Goal: Information Seeking & Learning: Learn about a topic

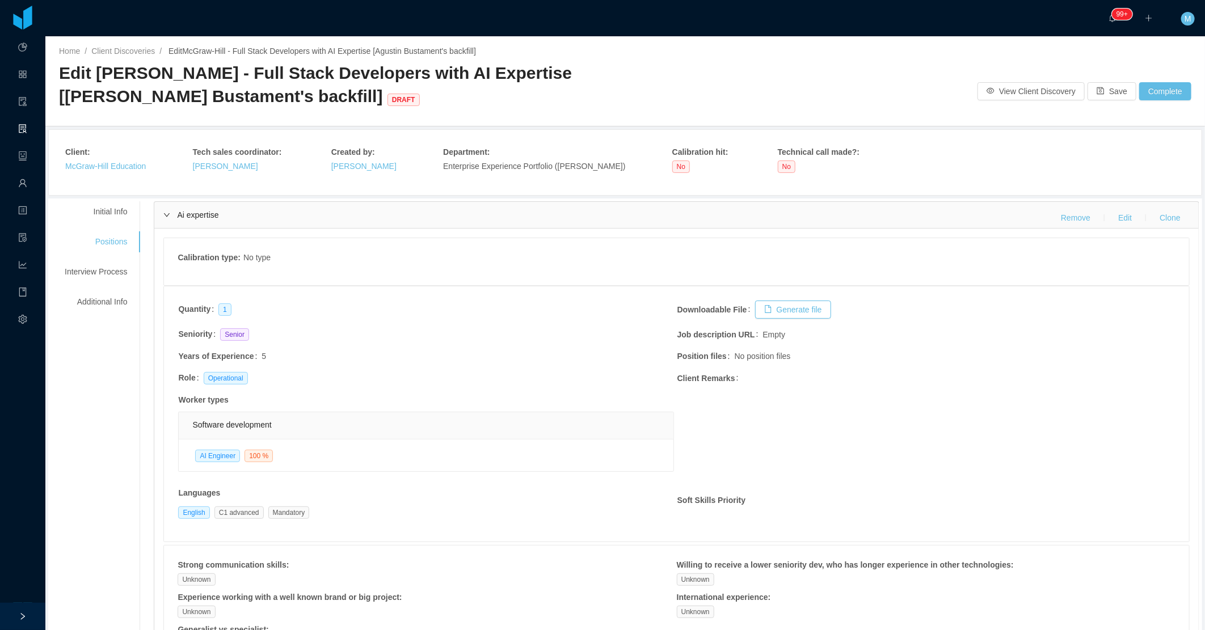
click at [178, 222] on div "Ai expertise Remove Edit Clone" at bounding box center [676, 215] width 1045 height 26
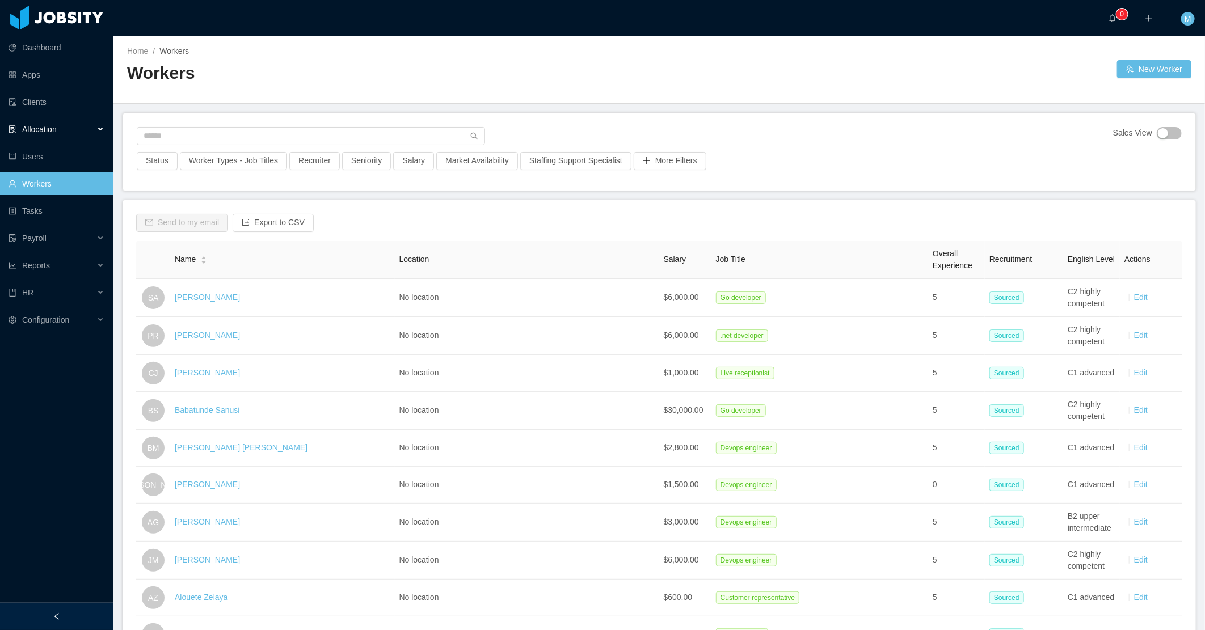
click at [89, 134] on div "Allocation" at bounding box center [57, 129] width 114 height 23
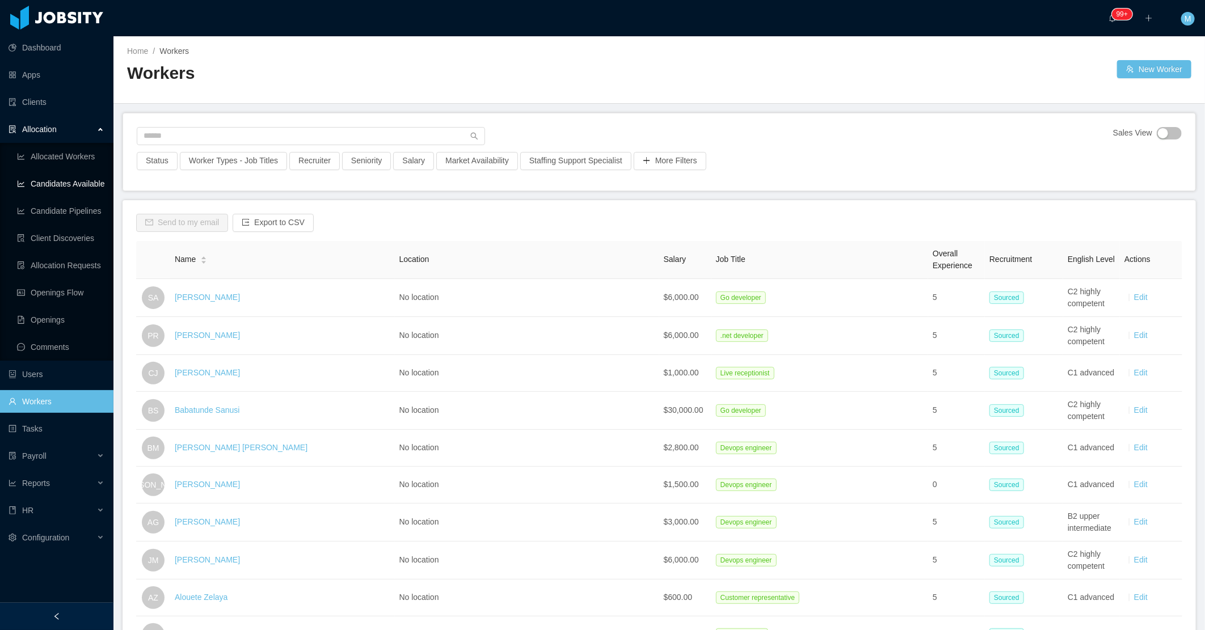
click at [77, 184] on link "Candidates Available" at bounding box center [60, 184] width 87 height 23
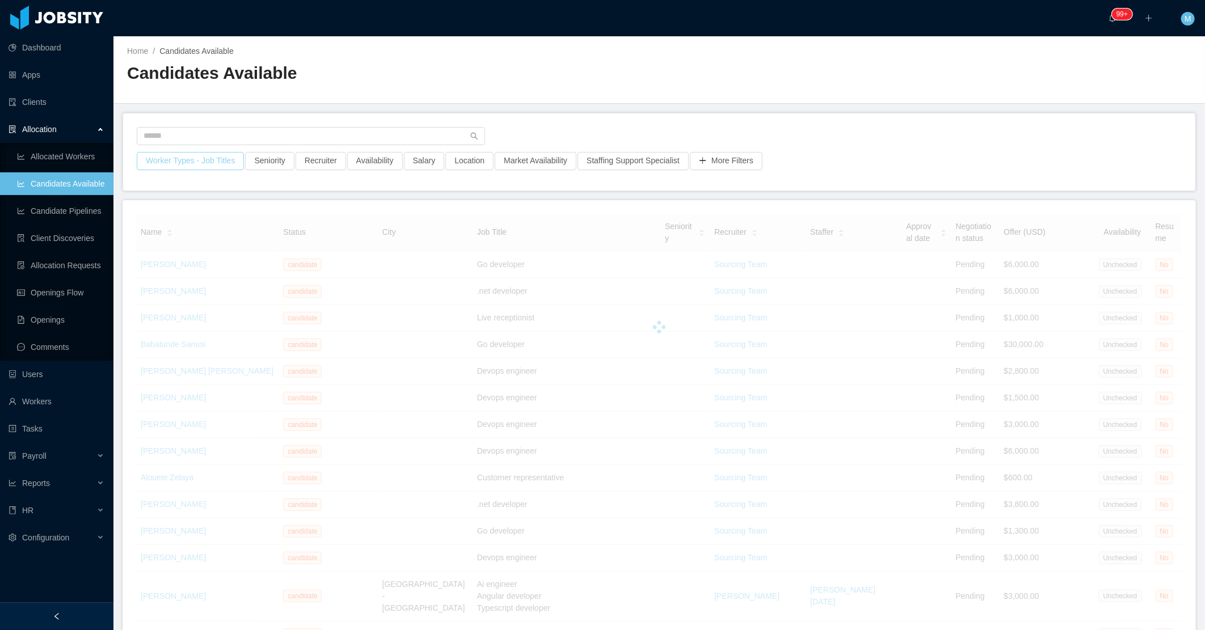
click at [200, 167] on button "Worker Types - Job Titles" at bounding box center [190, 161] width 107 height 18
click at [176, 257] on div "Job Titles" at bounding box center [188, 256] width 152 height 11
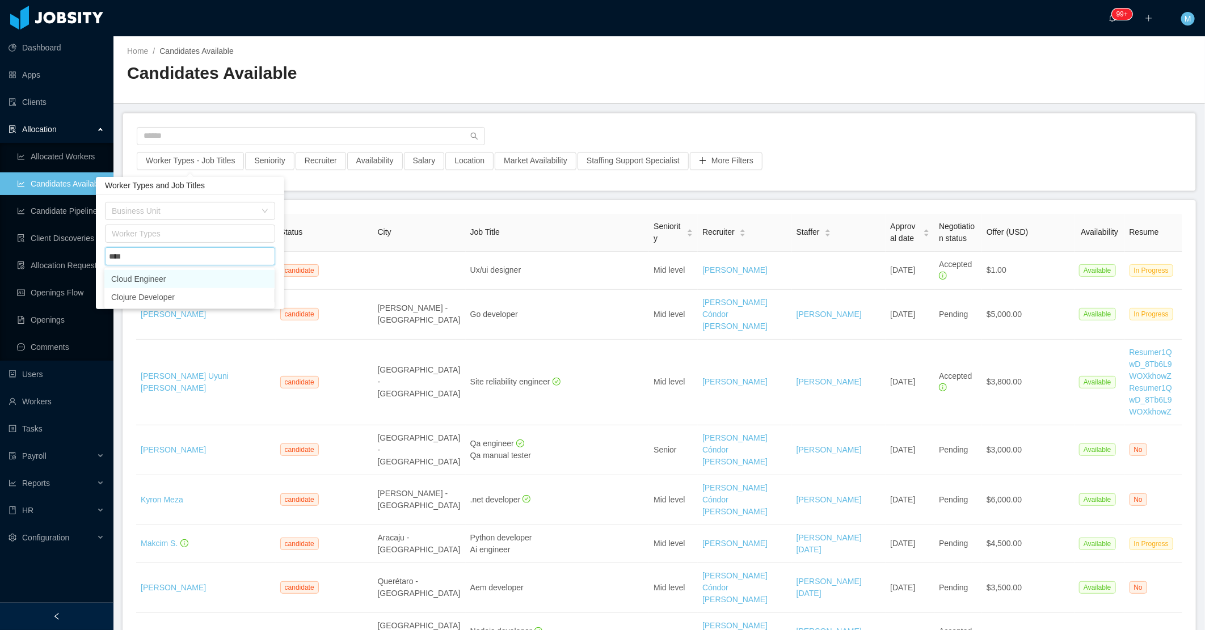
type input "*****"
click at [202, 272] on li "Cloud Engineer" at bounding box center [189, 279] width 170 height 18
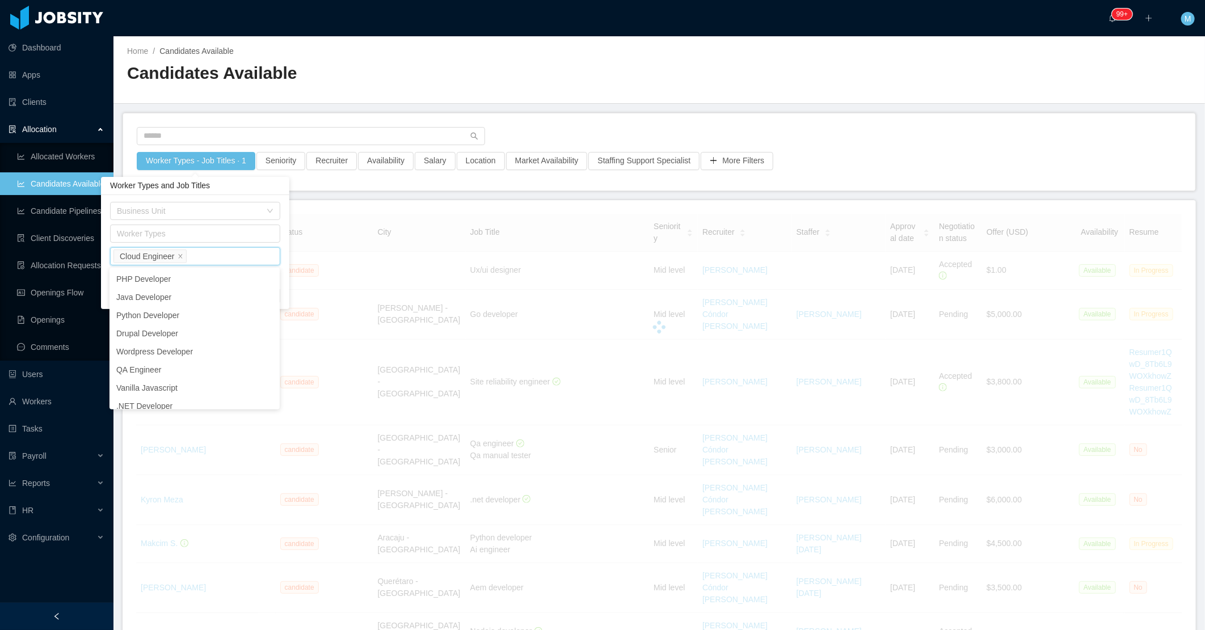
click at [566, 117] on div "Worker Types - Job Titles · 1 Seniority Recruiter Availability Salary Location …" at bounding box center [659, 152] width 1073 height 77
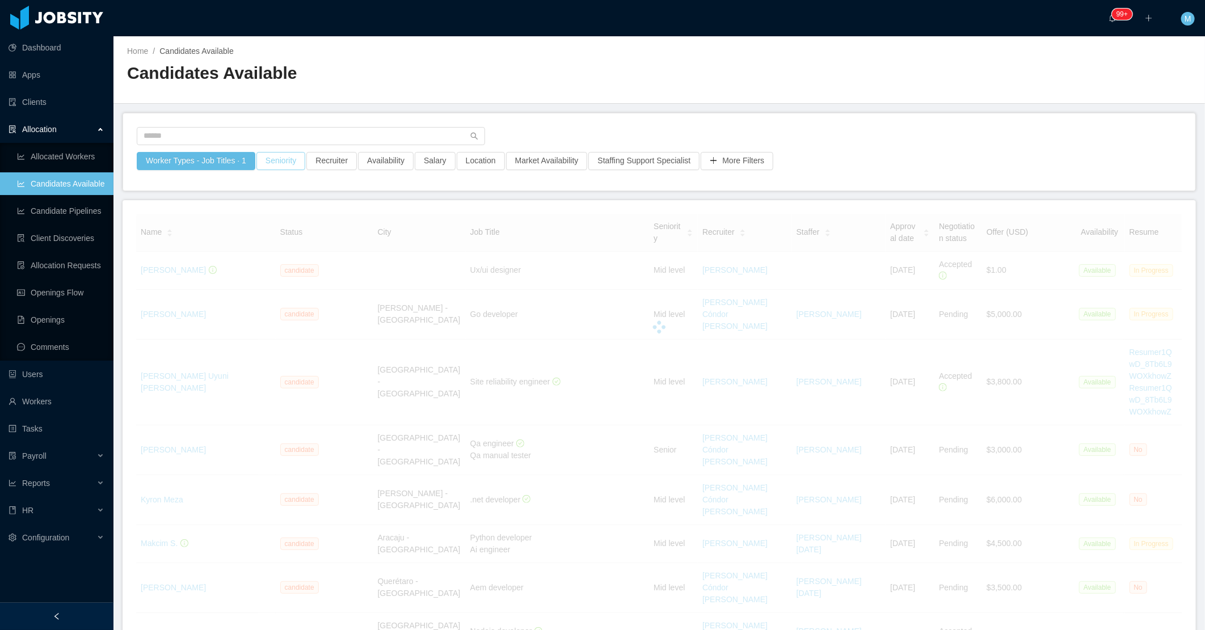
click at [290, 167] on button "Seniority" at bounding box center [281, 161] width 49 height 18
click at [262, 217] on div "Seniorities" at bounding box center [277, 211] width 160 height 17
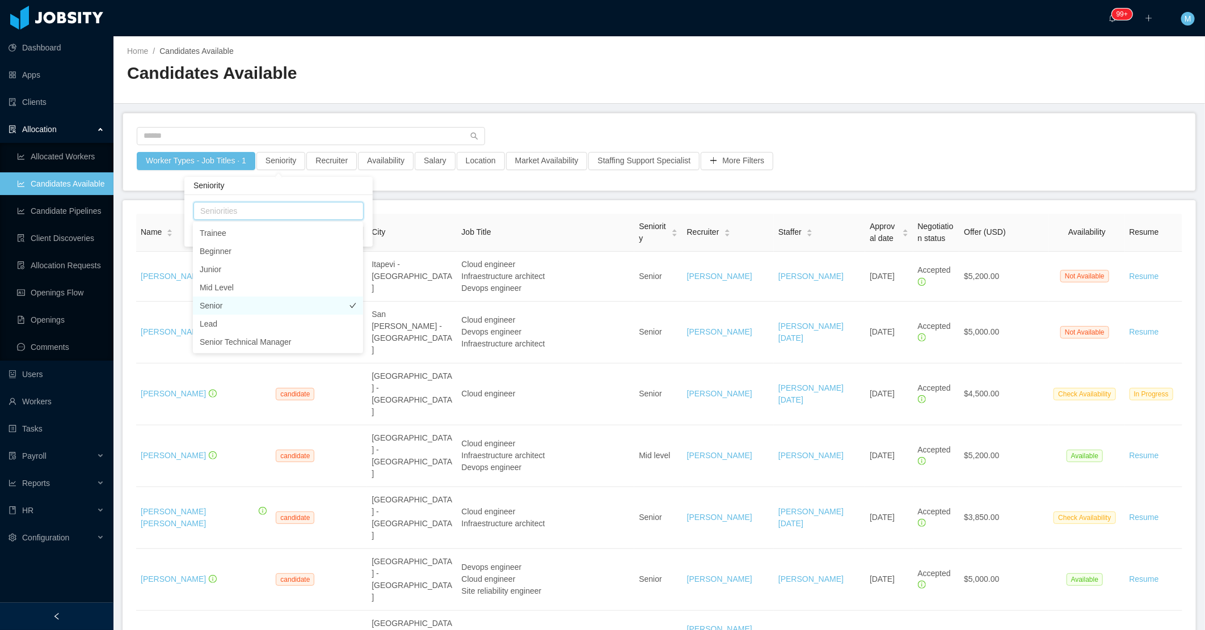
click at [236, 308] on li "Senior" at bounding box center [278, 306] width 170 height 18
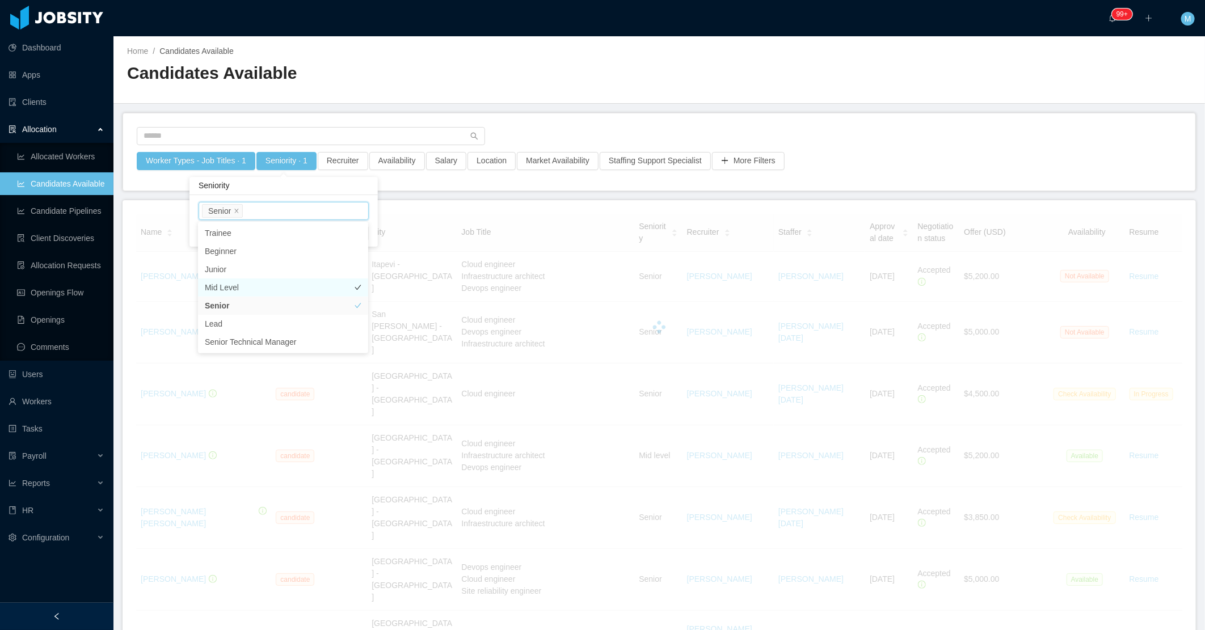
click at [236, 287] on li "Mid Level" at bounding box center [283, 288] width 170 height 18
click at [615, 121] on div "Worker Types - Job Titles · 1 Seniority · 2 Recruiter Availability Salary Locat…" at bounding box center [659, 152] width 1073 height 77
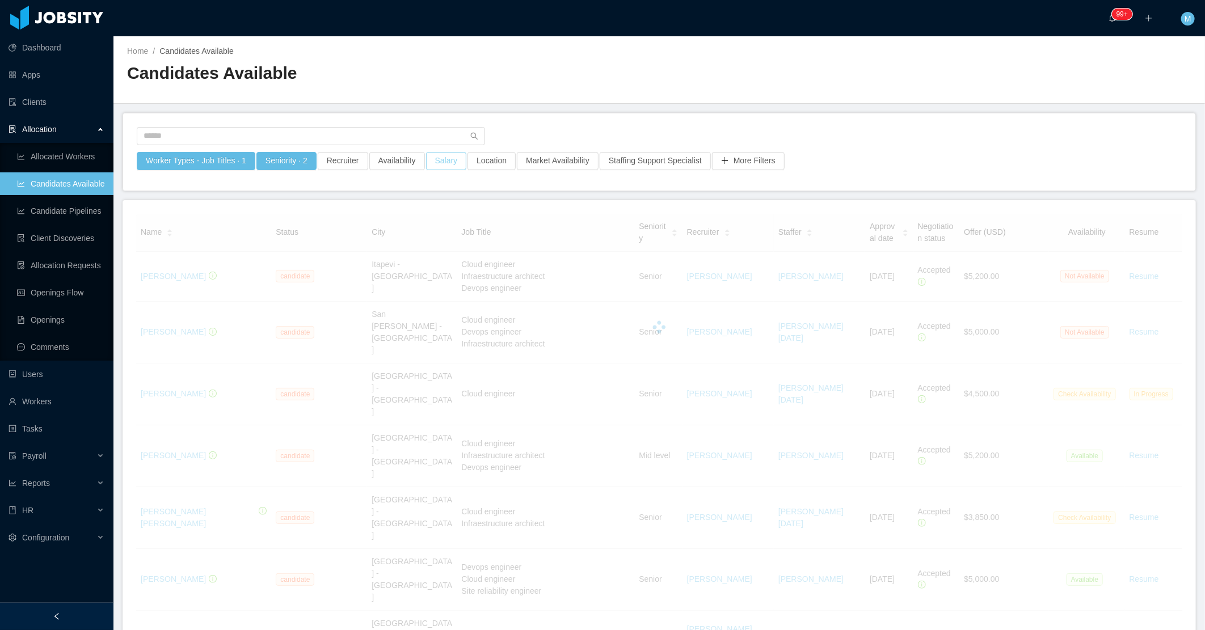
click at [435, 161] on button "Salary" at bounding box center [446, 161] width 41 height 18
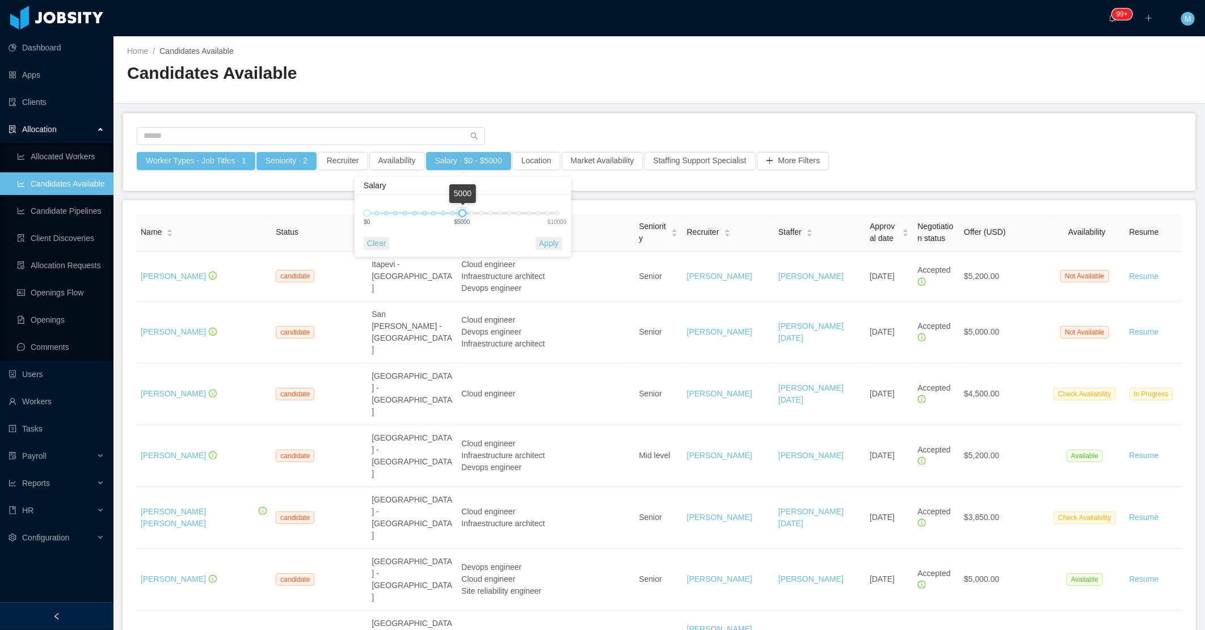
drag, startPoint x: 529, startPoint y: 214, endPoint x: 462, endPoint y: 213, distance: 67.5
click at [462, 213] on div at bounding box center [463, 213] width 8 height 8
click at [546, 246] on button "Apply" at bounding box center [549, 243] width 27 height 13
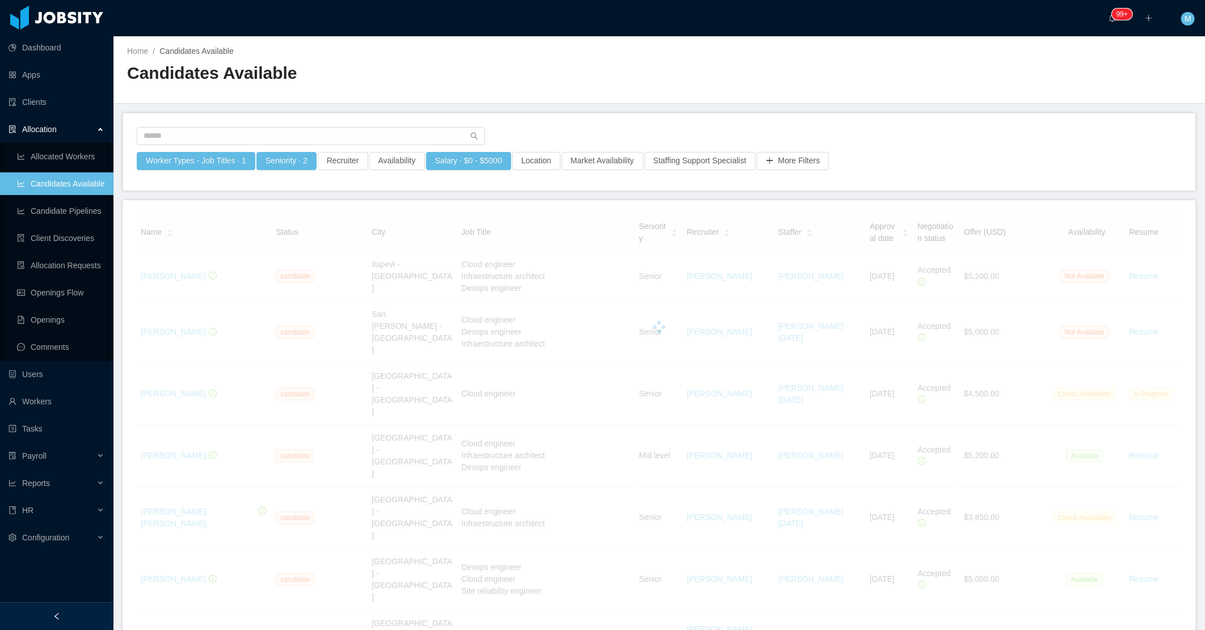
drag, startPoint x: 545, startPoint y: 246, endPoint x: 534, endPoint y: 121, distance: 125.3
click at [534, 121] on div "Worker Types - Job Titles · 1 Seniority · 2 Recruiter Availability Salary · $0 …" at bounding box center [659, 152] width 1073 height 77
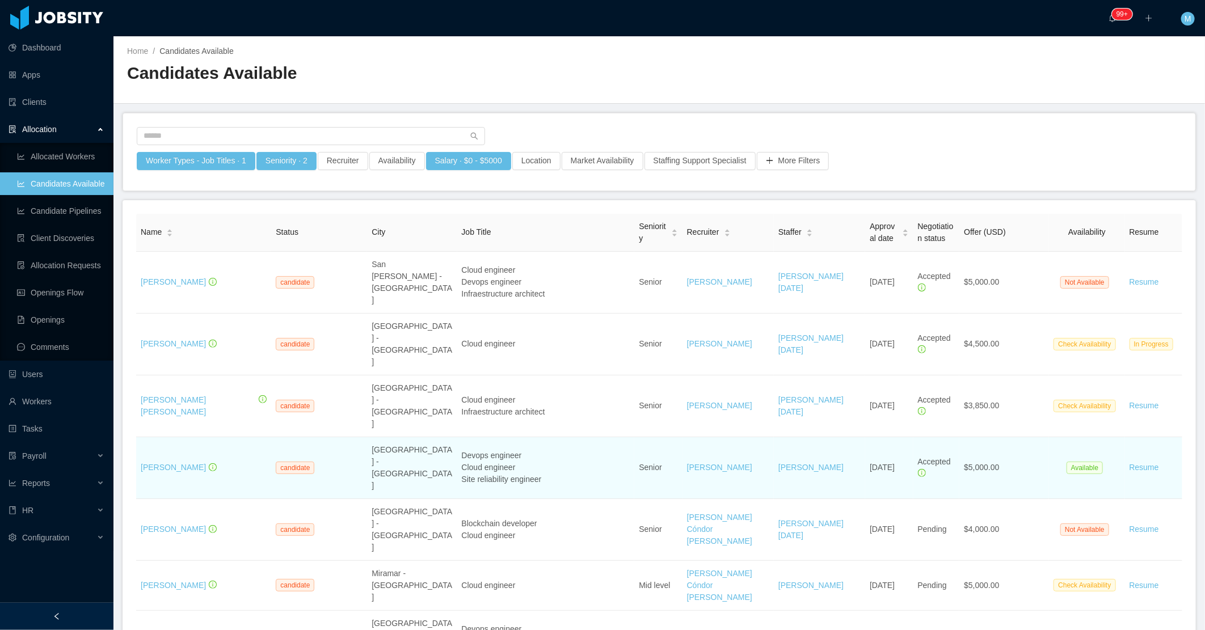
scroll to position [63, 0]
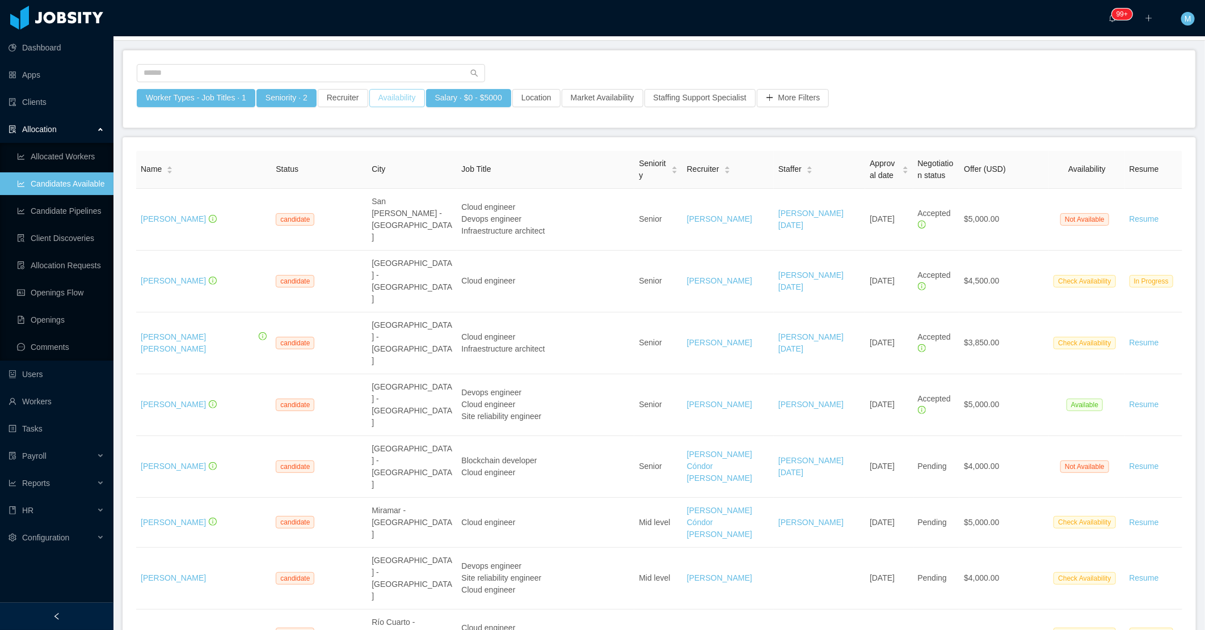
click at [394, 100] on button "Availability" at bounding box center [397, 98] width 56 height 18
click at [390, 157] on div "Select one Clear Apply" at bounding box center [393, 158] width 170 height 38
click at [352, 145] on div "Select one" at bounding box center [391, 147] width 152 height 11
drag, startPoint x: 344, startPoint y: 173, endPoint x: 349, endPoint y: 167, distance: 8.1
click at [344, 174] on li "Available" at bounding box center [393, 170] width 170 height 18
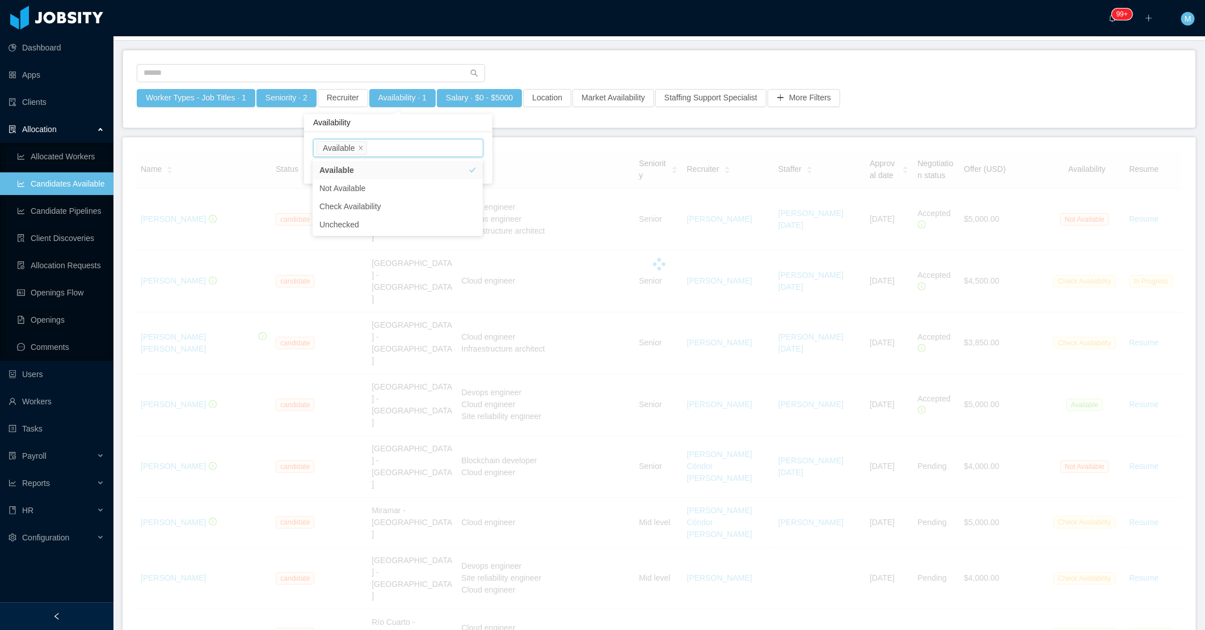
click at [579, 77] on div at bounding box center [659, 76] width 1045 height 25
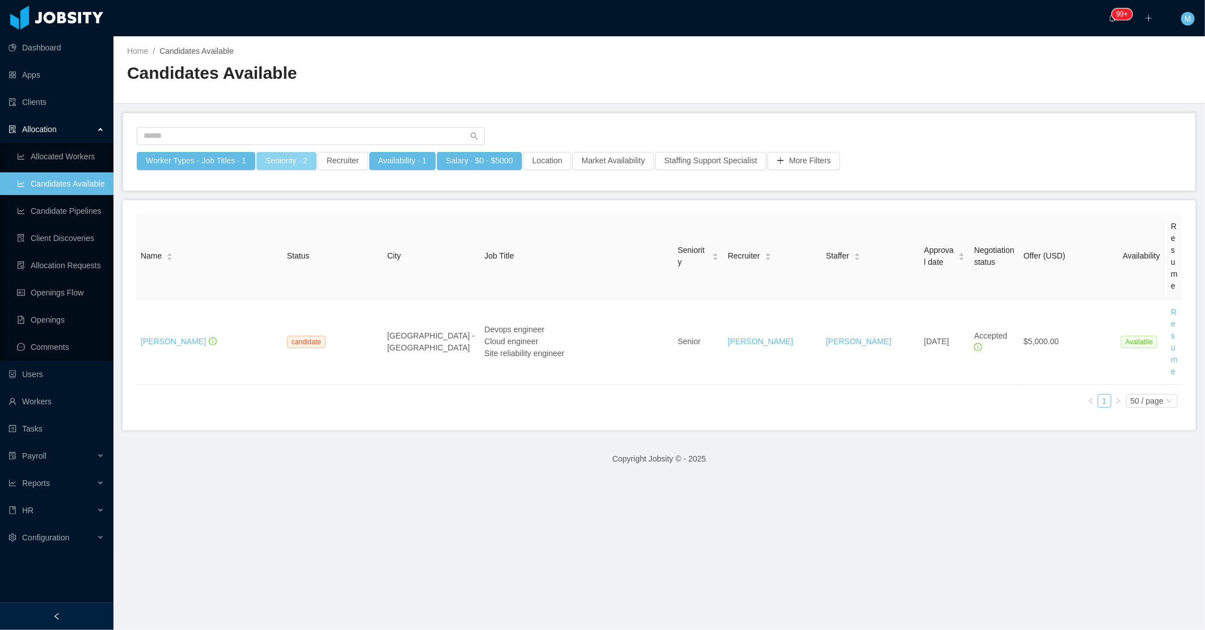
click at [312, 157] on div "Worker Types - Job Titles · 1 Seniority · 2 Recruiter Availability · 1 Salary ·…" at bounding box center [659, 164] width 1046 height 25
click at [456, 161] on button "Salary · $0 - $5000" at bounding box center [479, 161] width 85 height 18
click at [385, 161] on button "Availability · 1" at bounding box center [402, 161] width 66 height 18
click at [406, 208] on div "Select one Available" at bounding box center [397, 211] width 160 height 17
click at [362, 271] on li "Check Availability" at bounding box center [398, 269] width 170 height 18
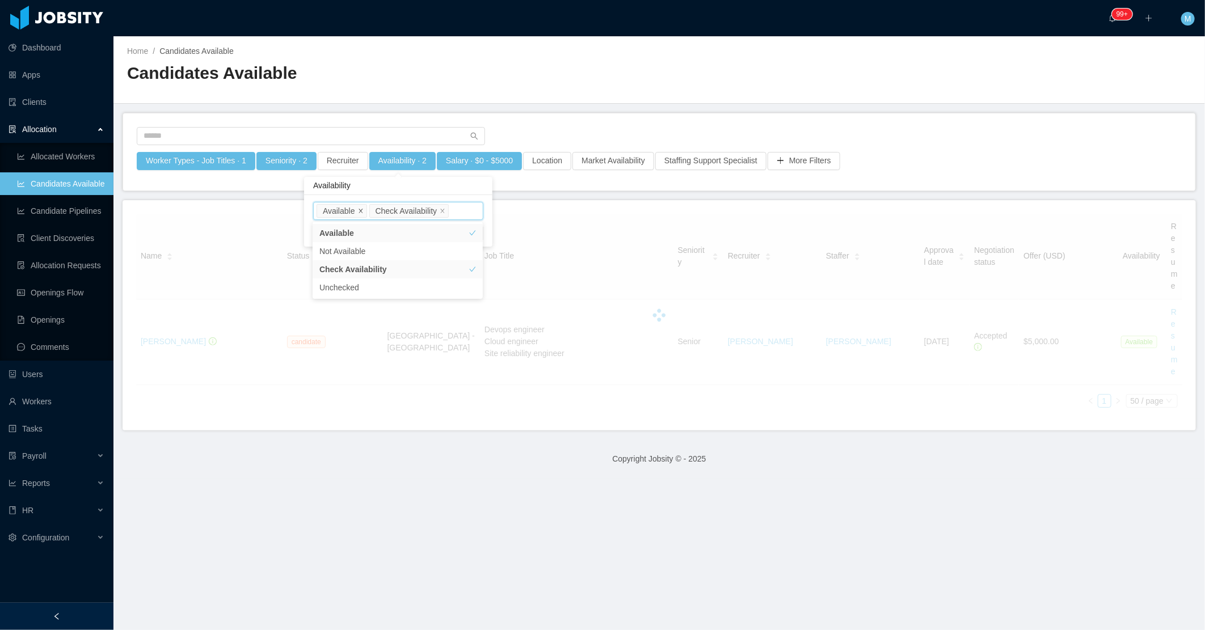
drag, startPoint x: 359, startPoint y: 211, endPoint x: 382, endPoint y: 203, distance: 25.1
click at [359, 211] on icon "icon: close" at bounding box center [361, 211] width 6 height 6
click at [554, 134] on div at bounding box center [659, 139] width 1045 height 25
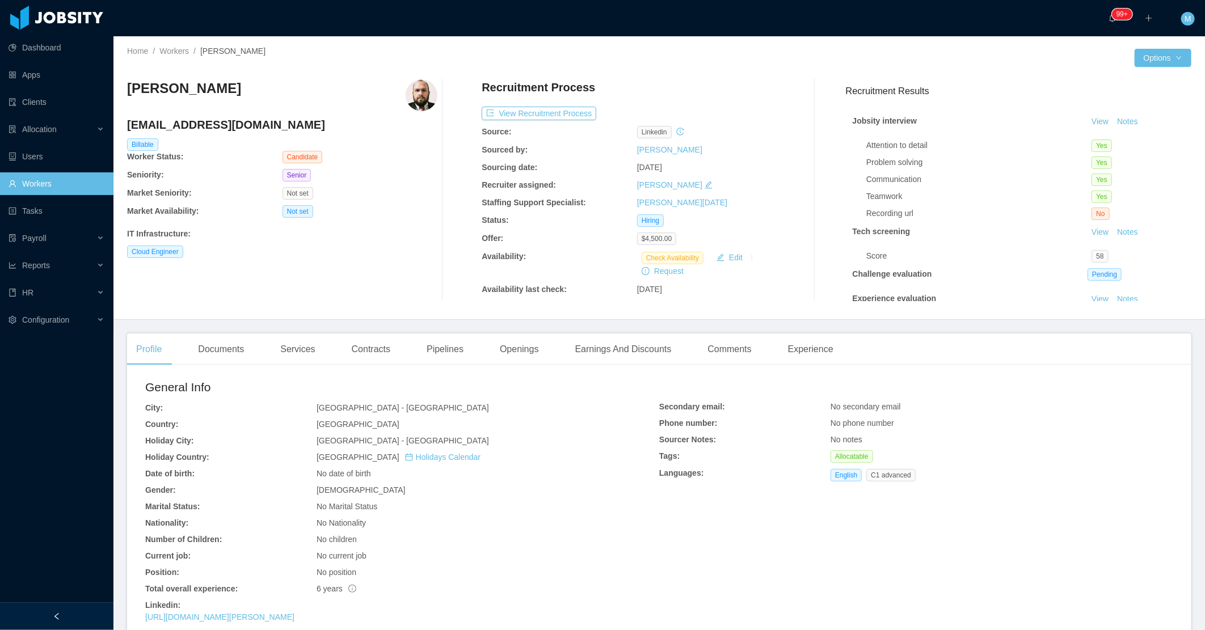
click at [418, 279] on div "Juan Pablo Monzon jpmonzon@hotmail.com Billable Worker Status: Candidate Senior…" at bounding box center [282, 190] width 310 height 222
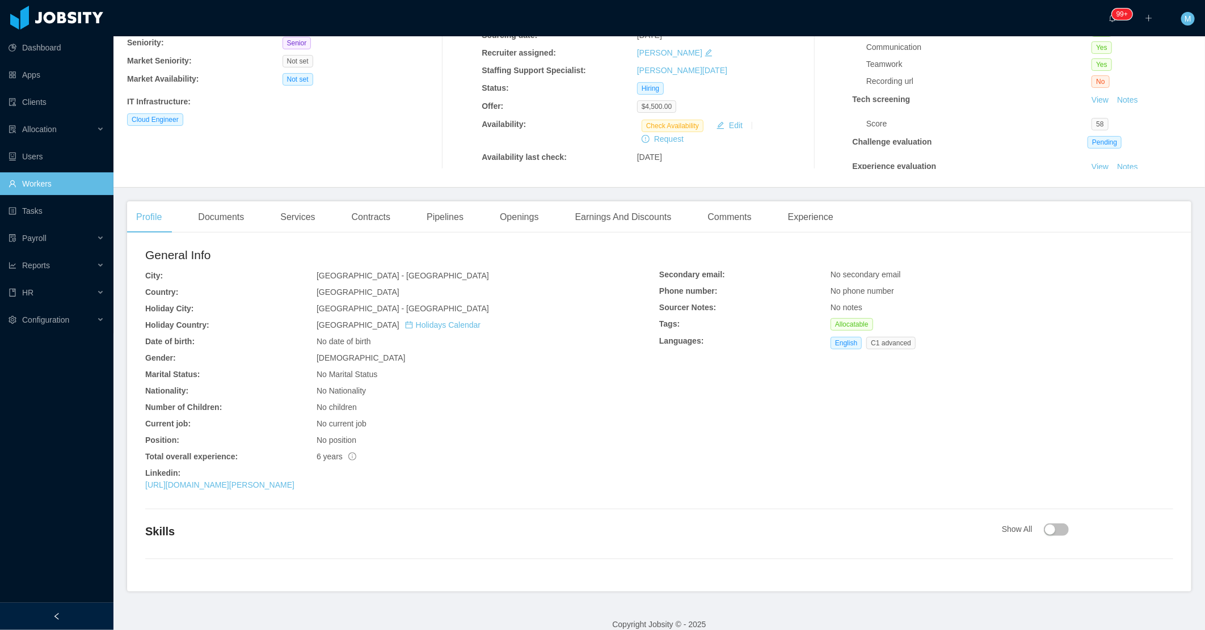
scroll to position [146, 0]
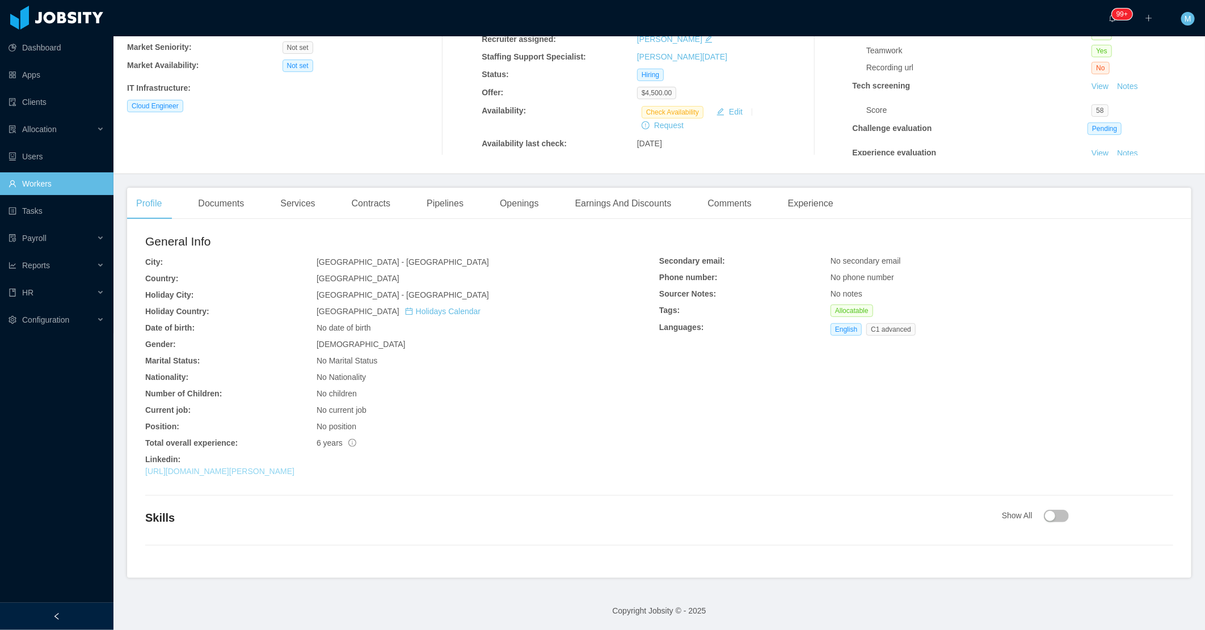
click at [295, 468] on link "https://www.linkedin.com/in/juan-pablo-monzon-reinhard" at bounding box center [219, 471] width 149 height 9
click at [256, 200] on div "Profile Documents Services Contracts Pipelines Openings Earnings And Discounts …" at bounding box center [485, 204] width 716 height 32
click at [229, 209] on div "Documents" at bounding box center [221, 204] width 64 height 32
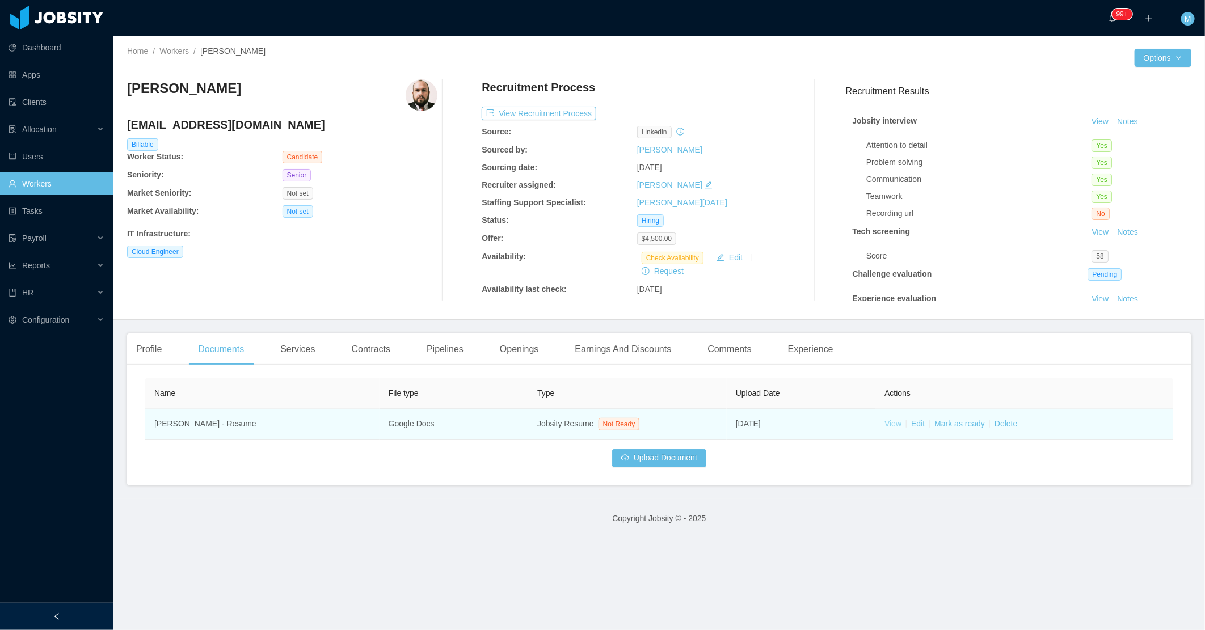
click at [885, 423] on link "View" at bounding box center [893, 423] width 17 height 9
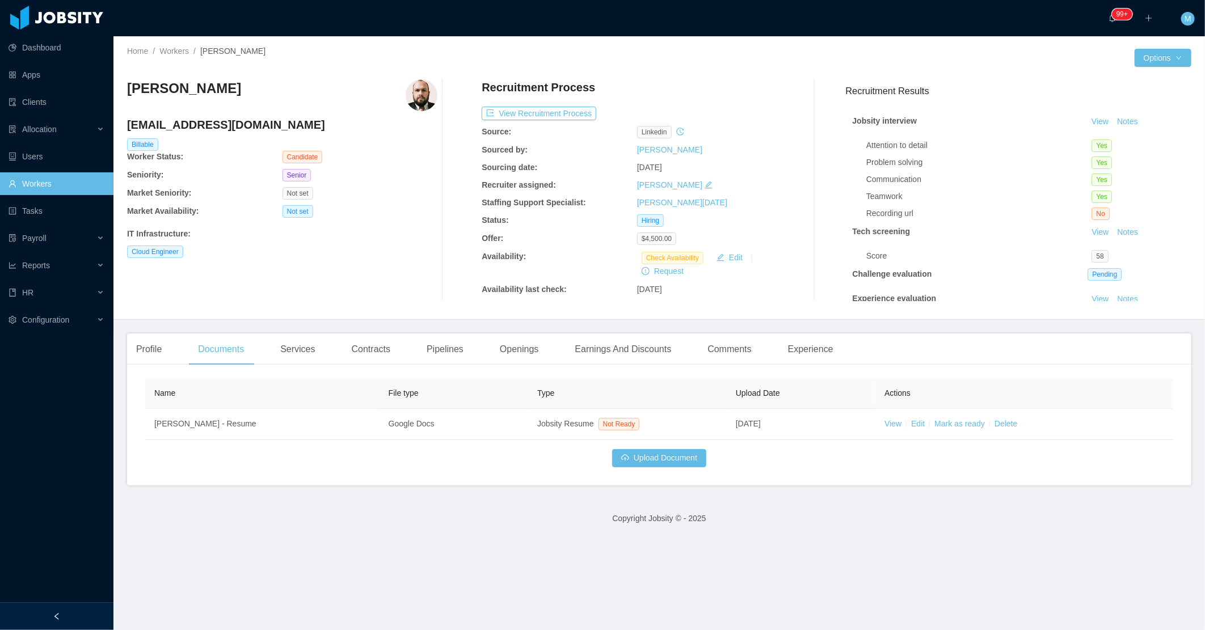
click at [349, 205] on div "Not set" at bounding box center [360, 211] width 155 height 12
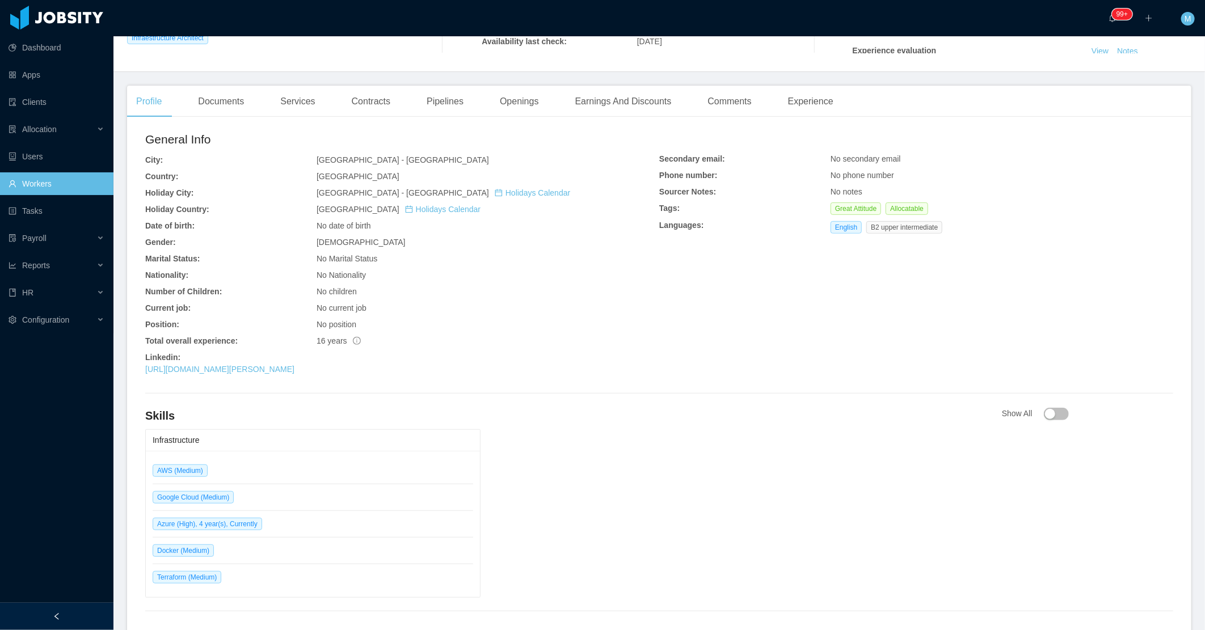
scroll to position [252, 0]
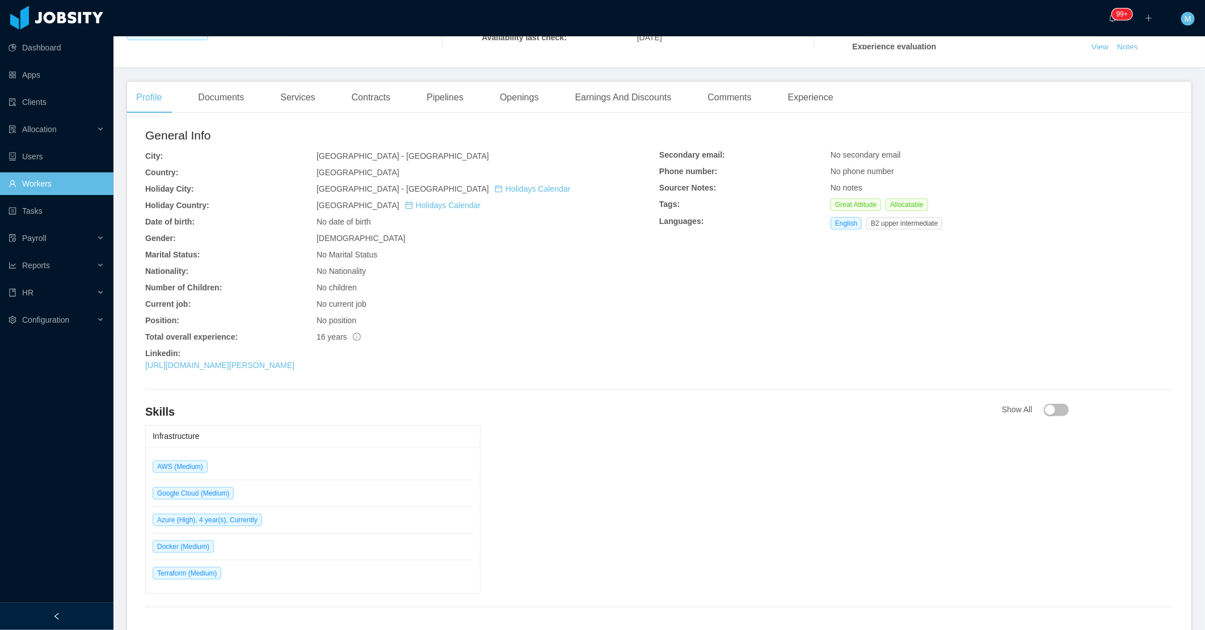
click at [299, 370] on div "https://www.linkedin.com/in/renato-godoi-mendes-3398b94b" at bounding box center [402, 366] width 514 height 12
click at [295, 367] on link "https://www.linkedin.com/in/renato-godoi-mendes-3398b94b" at bounding box center [219, 365] width 149 height 9
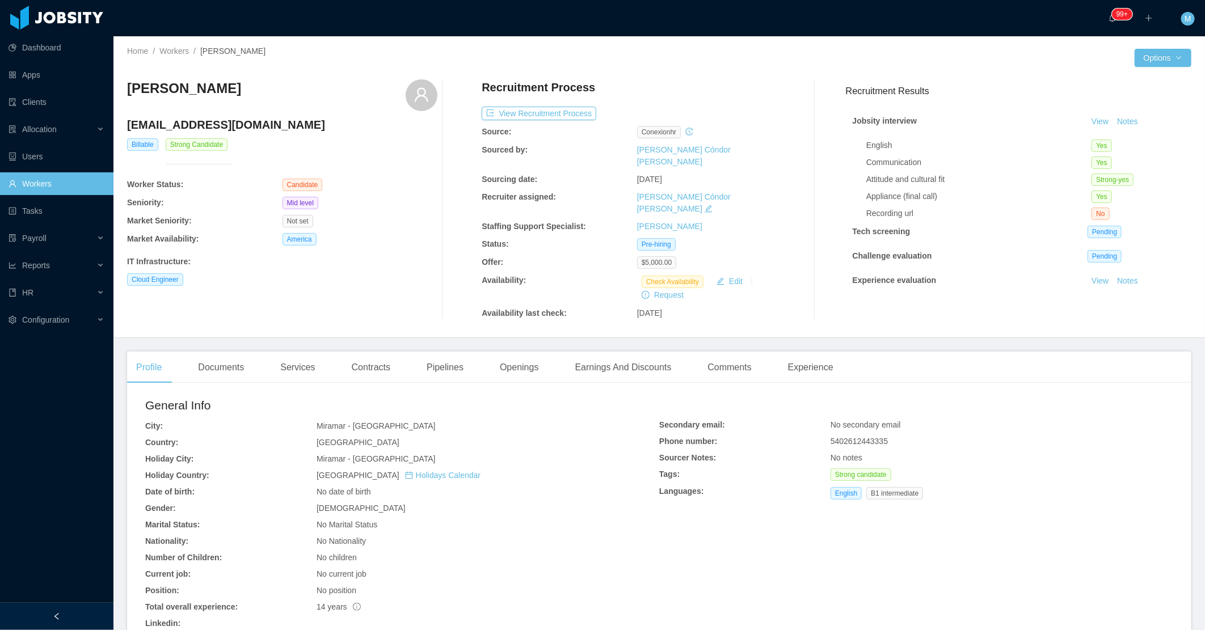
click at [423, 288] on div "[PERSON_NAME] [PERSON_NAME][EMAIL_ADDRESS][DOMAIN_NAME] Billable Strong Candida…" at bounding box center [282, 199] width 310 height 240
drag, startPoint x: 224, startPoint y: 341, endPoint x: 218, endPoint y: 351, distance: 11.4
click at [224, 352] on div "Documents" at bounding box center [221, 368] width 64 height 32
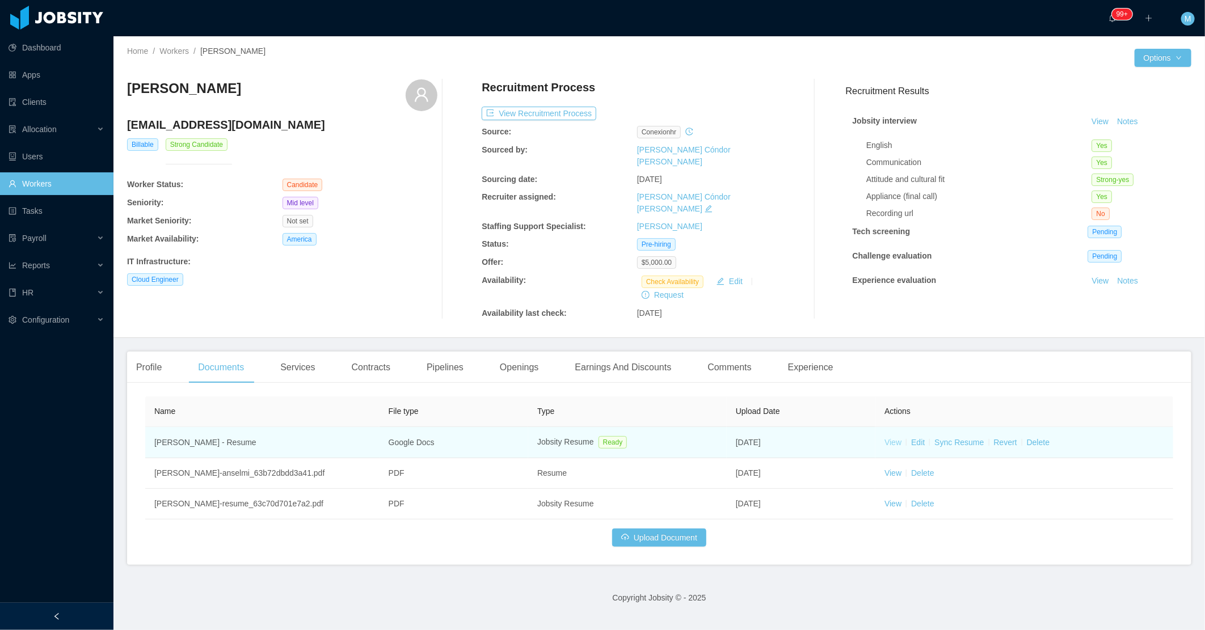
click at [885, 438] on link "View" at bounding box center [893, 442] width 17 height 9
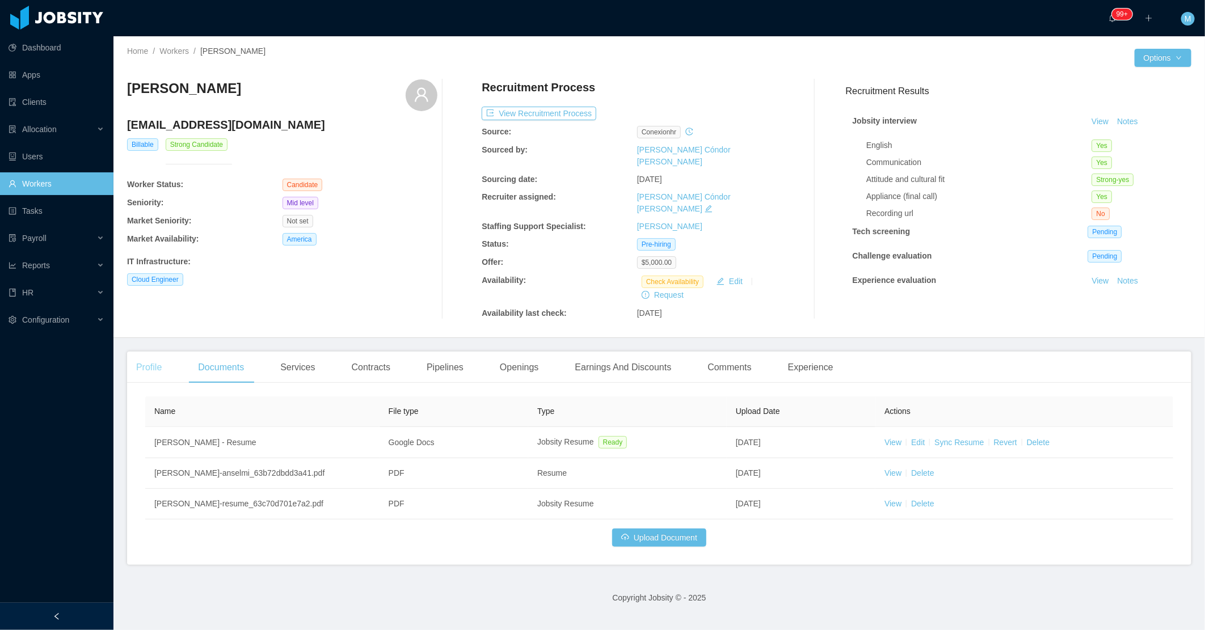
click at [161, 352] on div "Profile" at bounding box center [149, 368] width 44 height 32
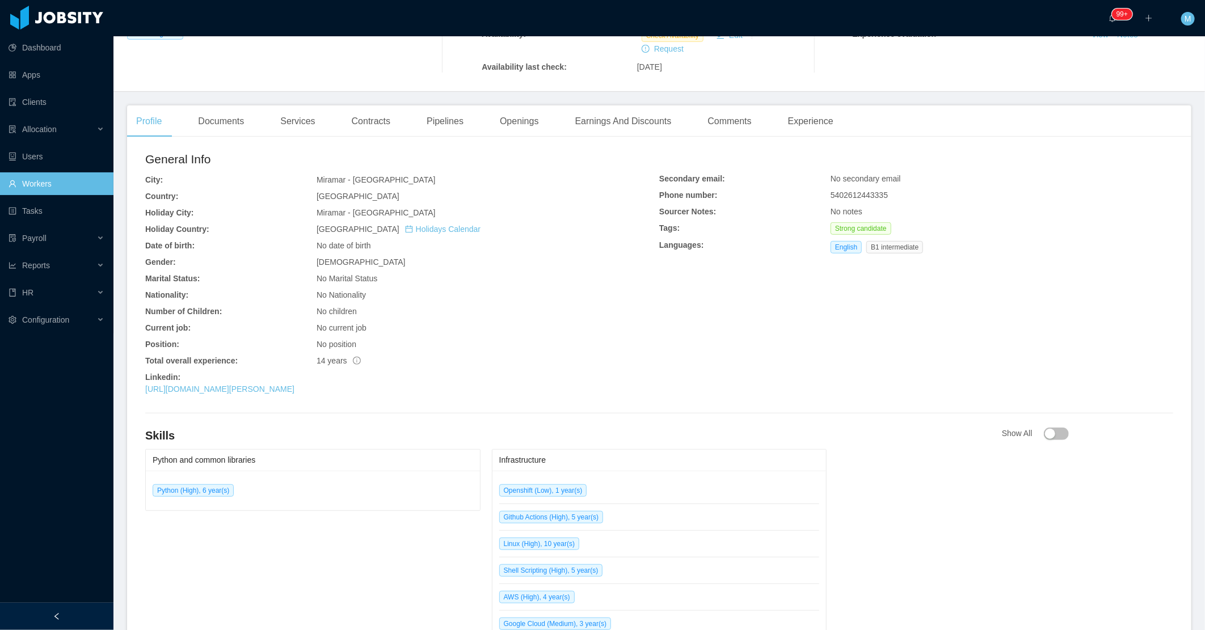
scroll to position [252, 0]
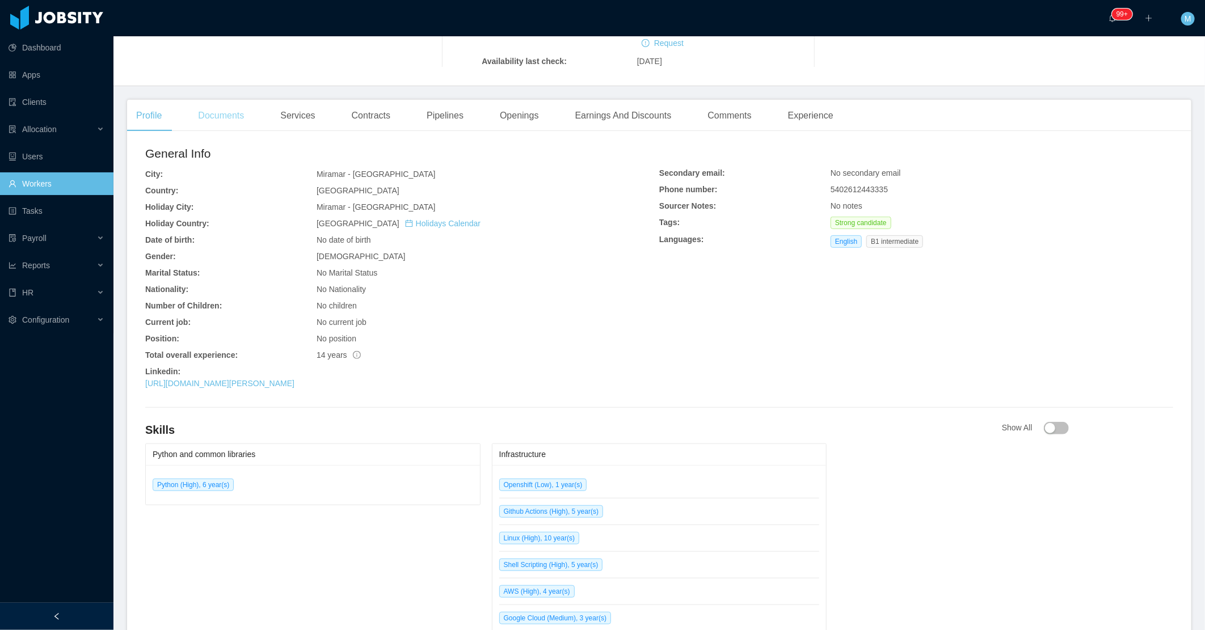
drag, startPoint x: 242, startPoint y: 92, endPoint x: 827, endPoint y: 259, distance: 609.0
click at [242, 100] on div "Documents" at bounding box center [221, 116] width 64 height 32
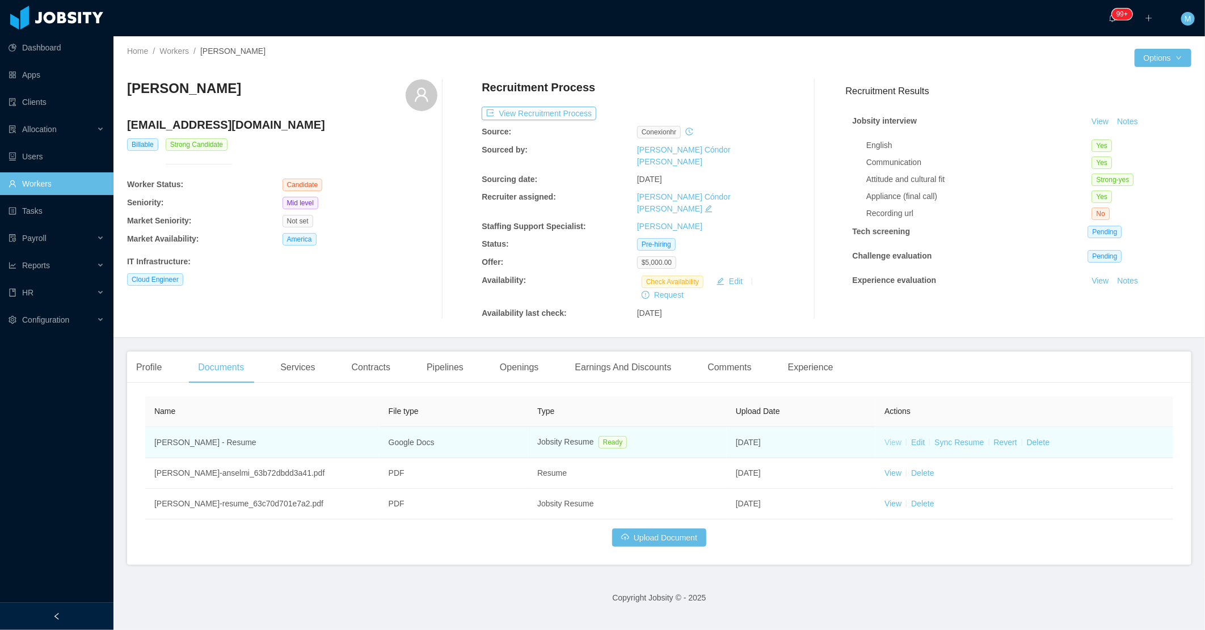
click at [893, 438] on link "View" at bounding box center [893, 442] width 17 height 9
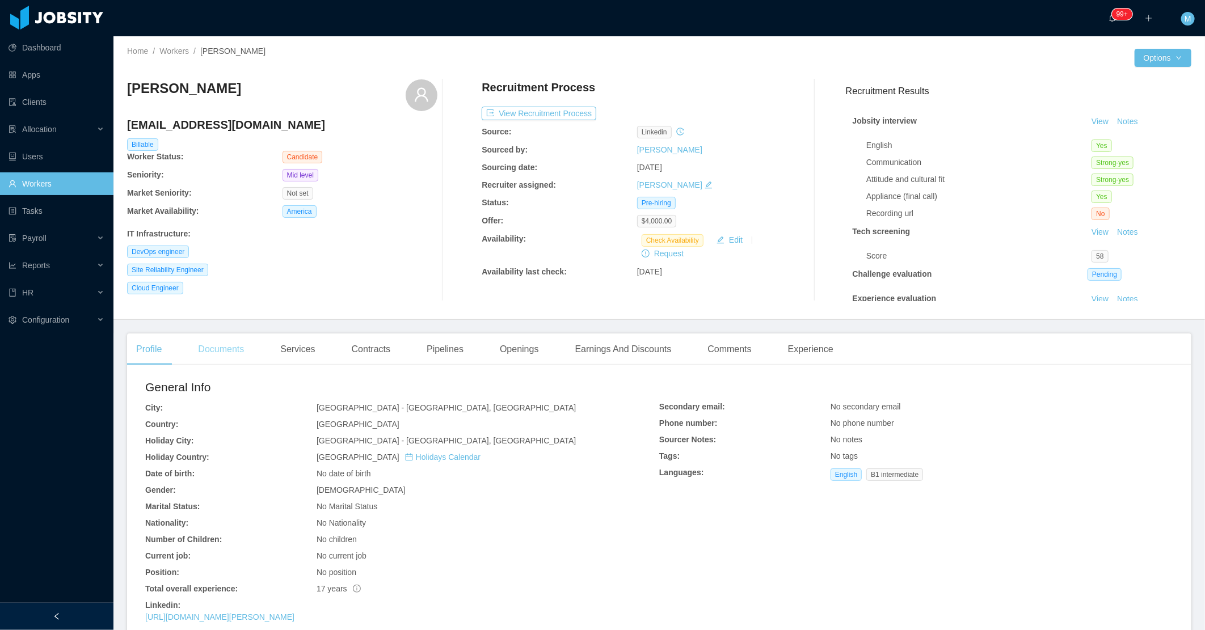
click at [251, 355] on div "Documents" at bounding box center [221, 350] width 64 height 32
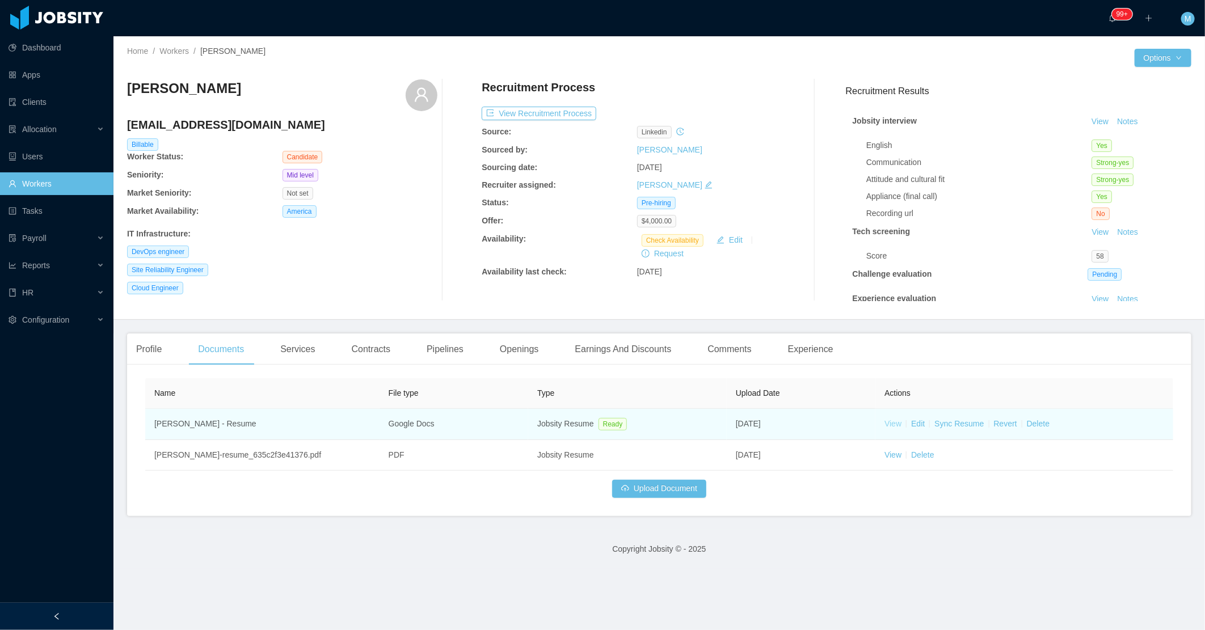
click at [885, 424] on link "View" at bounding box center [893, 423] width 17 height 9
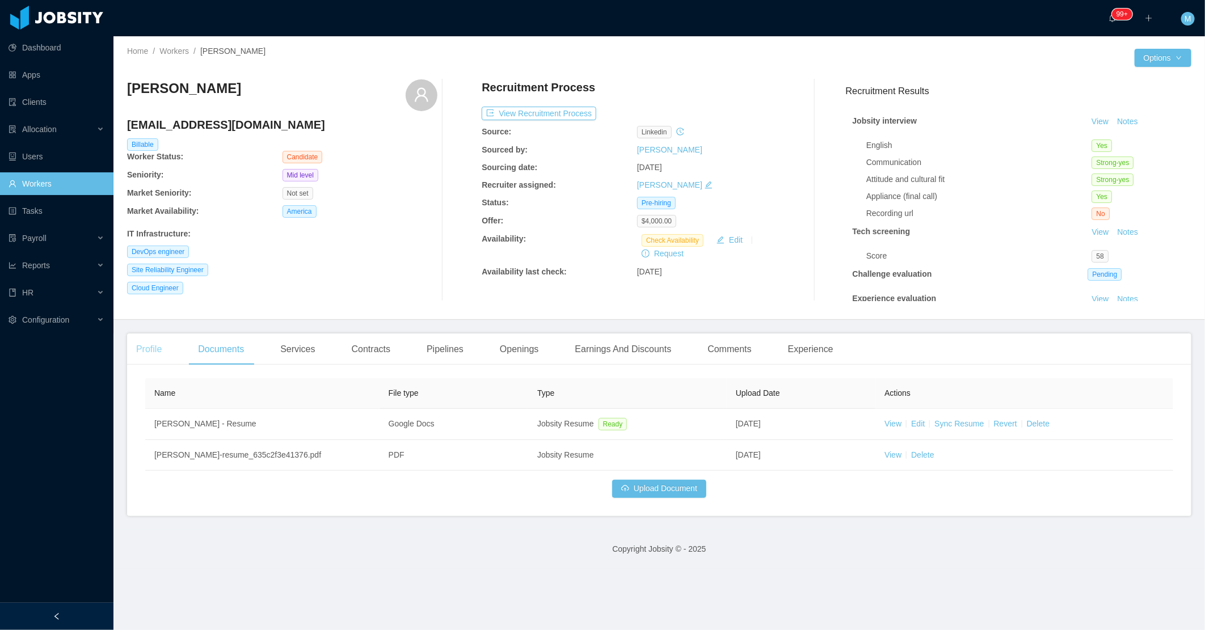
click at [161, 349] on div "Profile" at bounding box center [149, 350] width 44 height 32
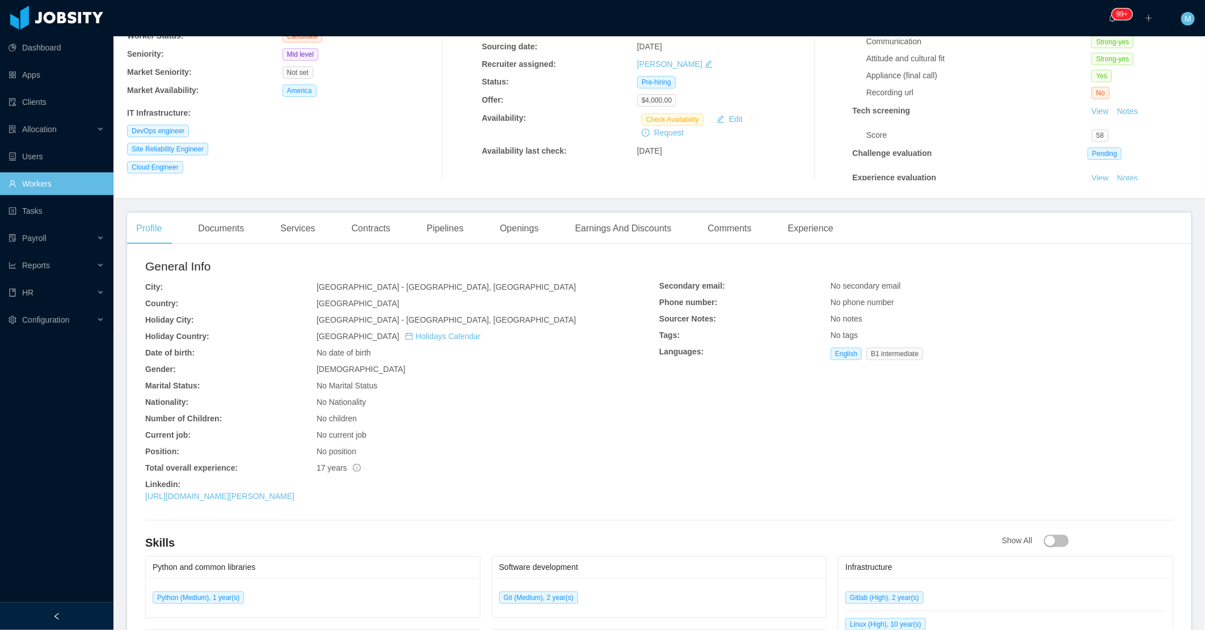
scroll to position [126, 0]
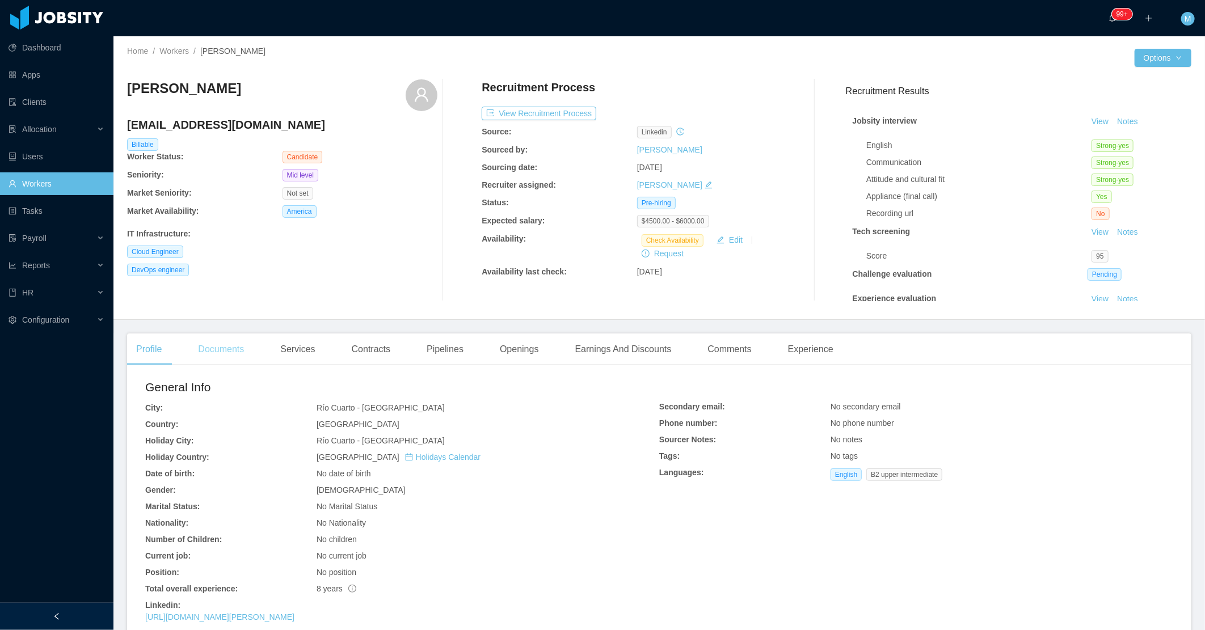
click at [202, 360] on div "Documents" at bounding box center [221, 350] width 64 height 32
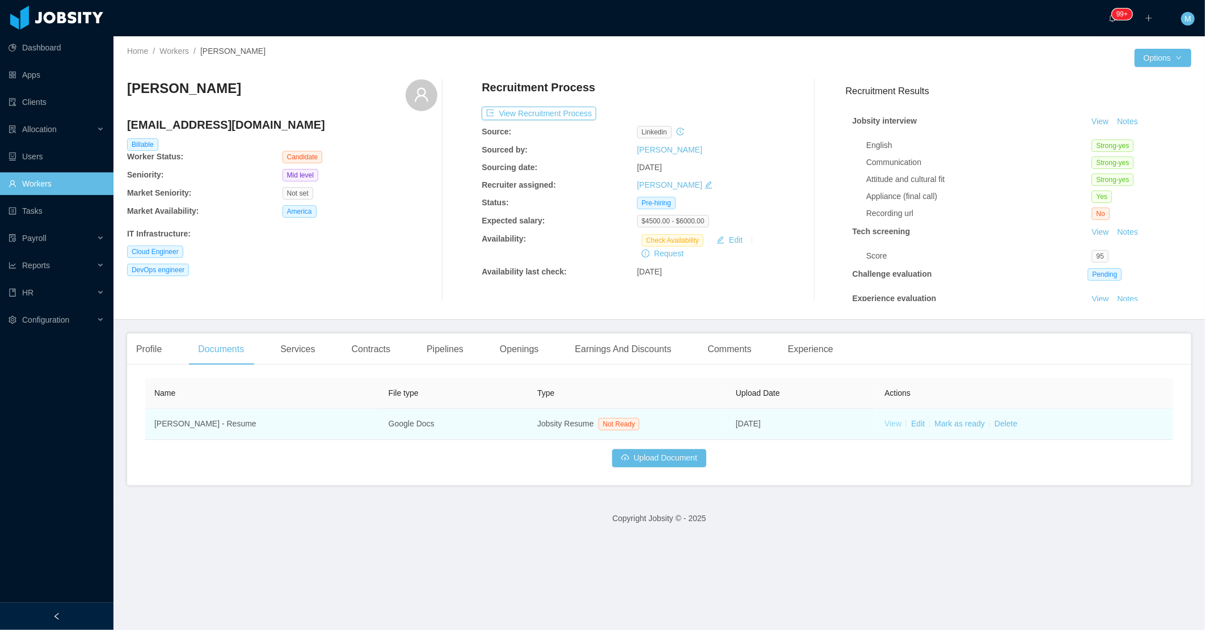
click at [885, 422] on link "View" at bounding box center [893, 423] width 17 height 9
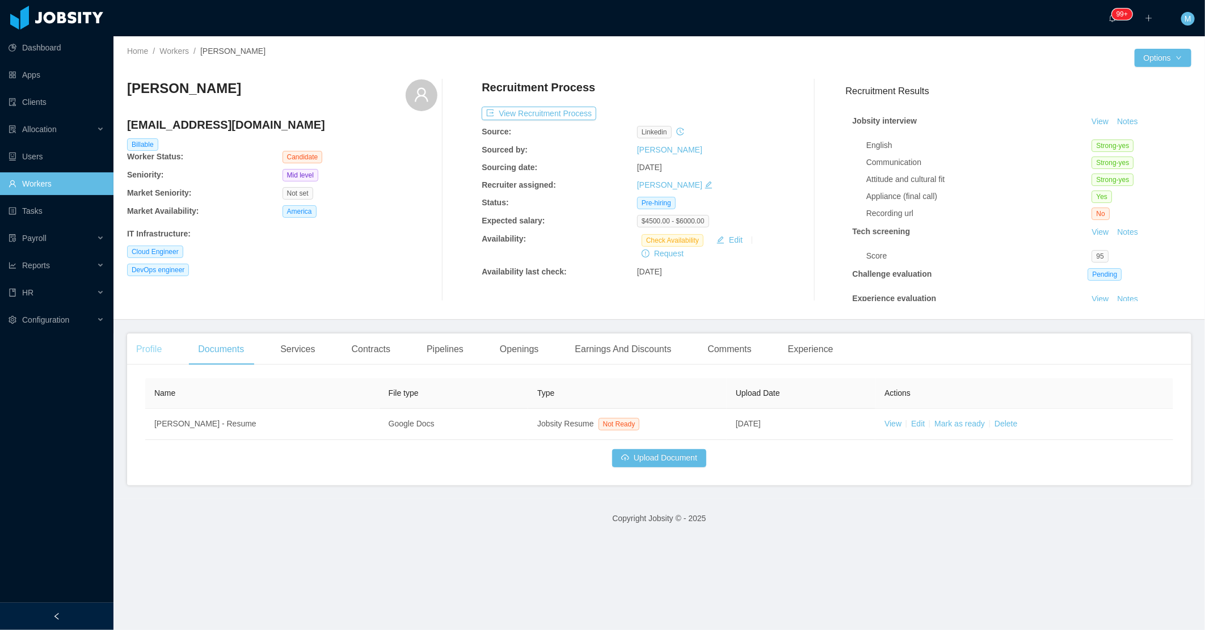
click at [157, 359] on div "Profile" at bounding box center [149, 350] width 44 height 32
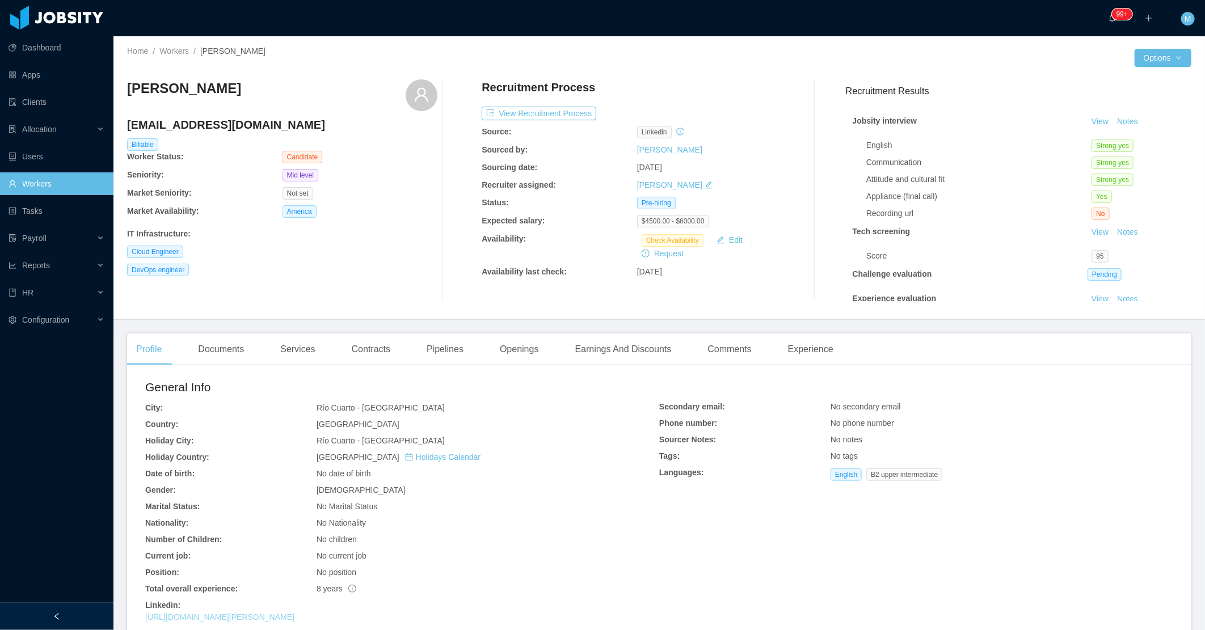
click at [295, 615] on link "https://www.linkedin.com/in/andr%C3%A9s-raul-villarroel-8b0a5110b/" at bounding box center [219, 617] width 149 height 9
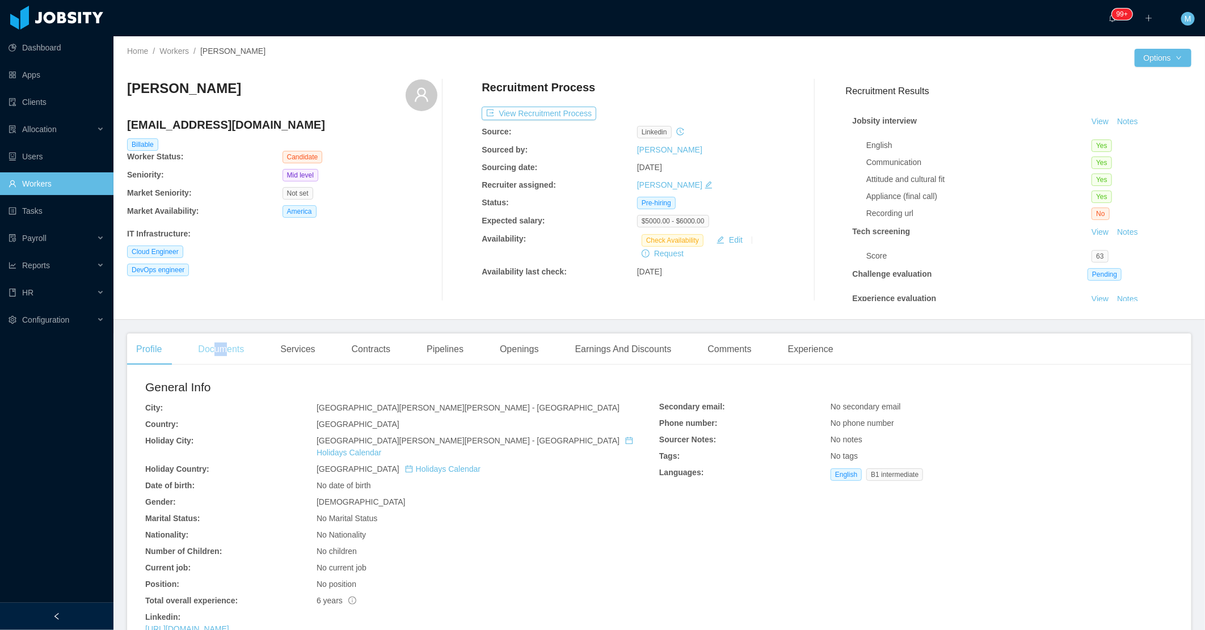
click at [224, 355] on div "Documents" at bounding box center [221, 350] width 64 height 32
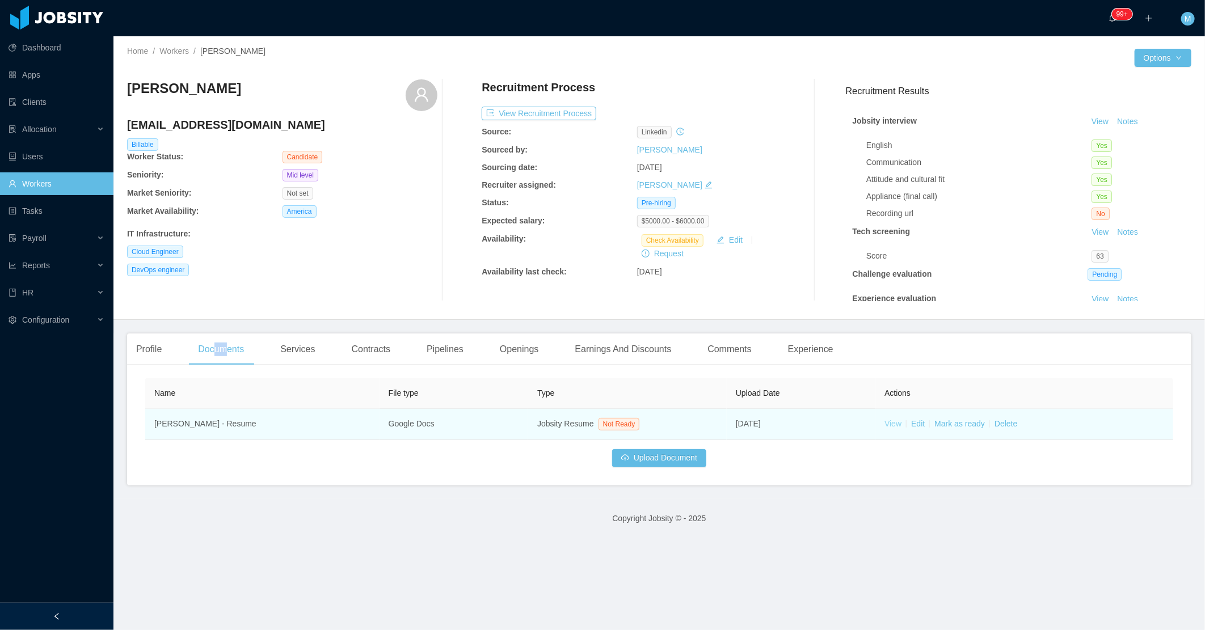
click at [885, 423] on link "View" at bounding box center [893, 423] width 17 height 9
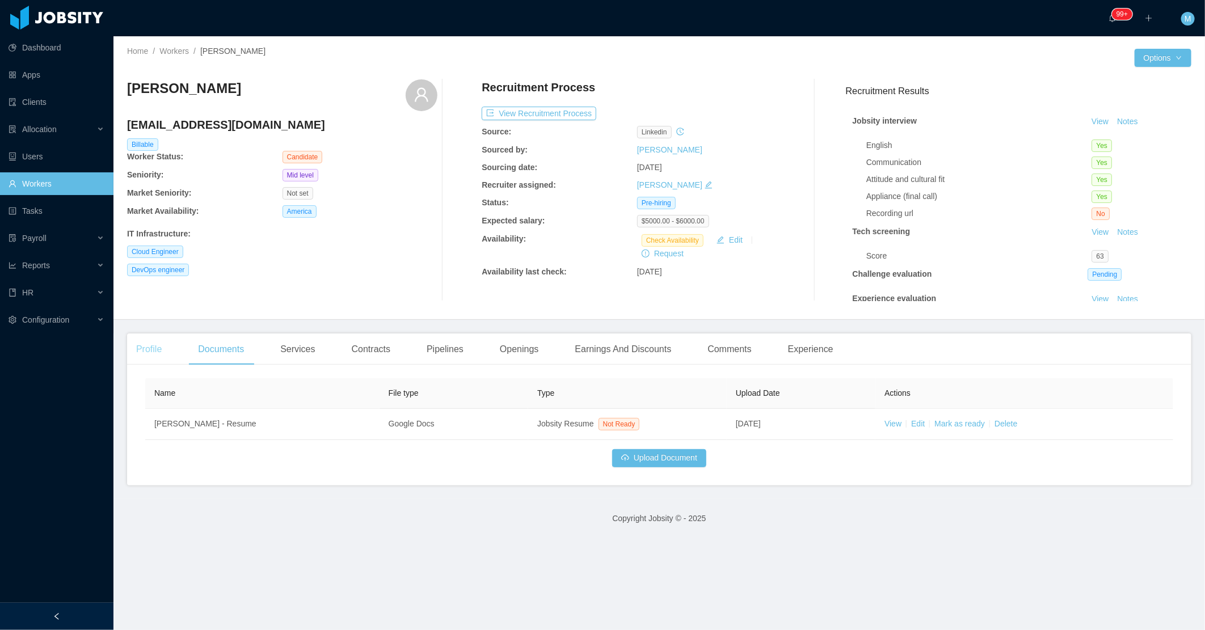
click at [158, 349] on div "Profile" at bounding box center [149, 350] width 44 height 32
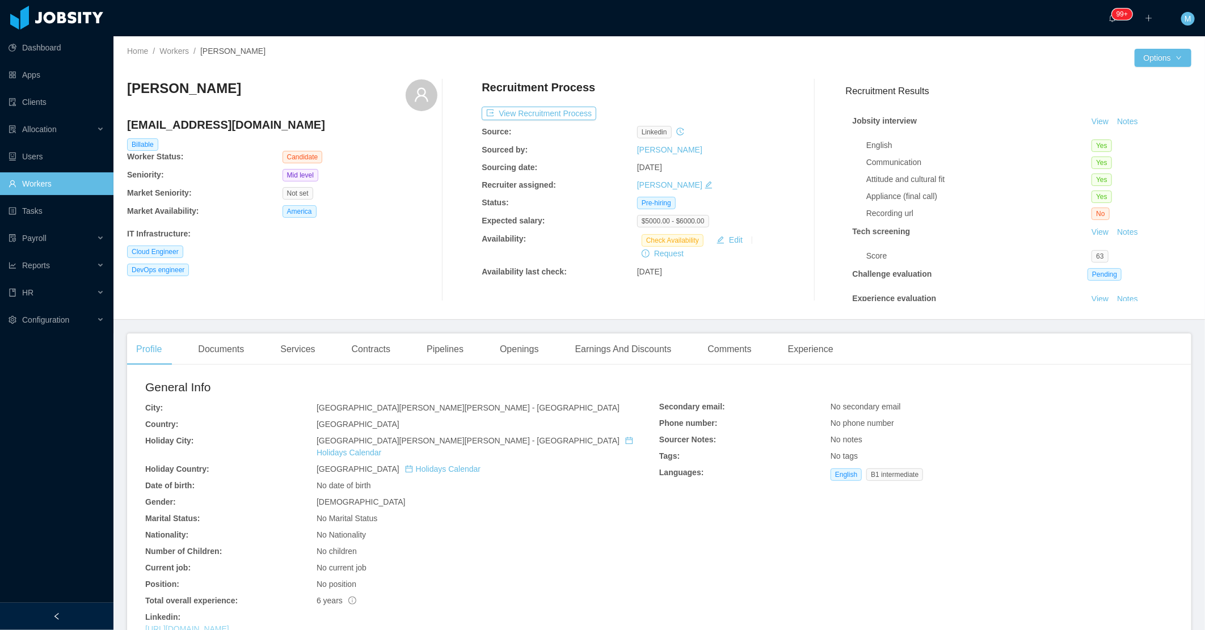
click at [229, 625] on link "[URL][DOMAIN_NAME]" at bounding box center [187, 629] width 84 height 9
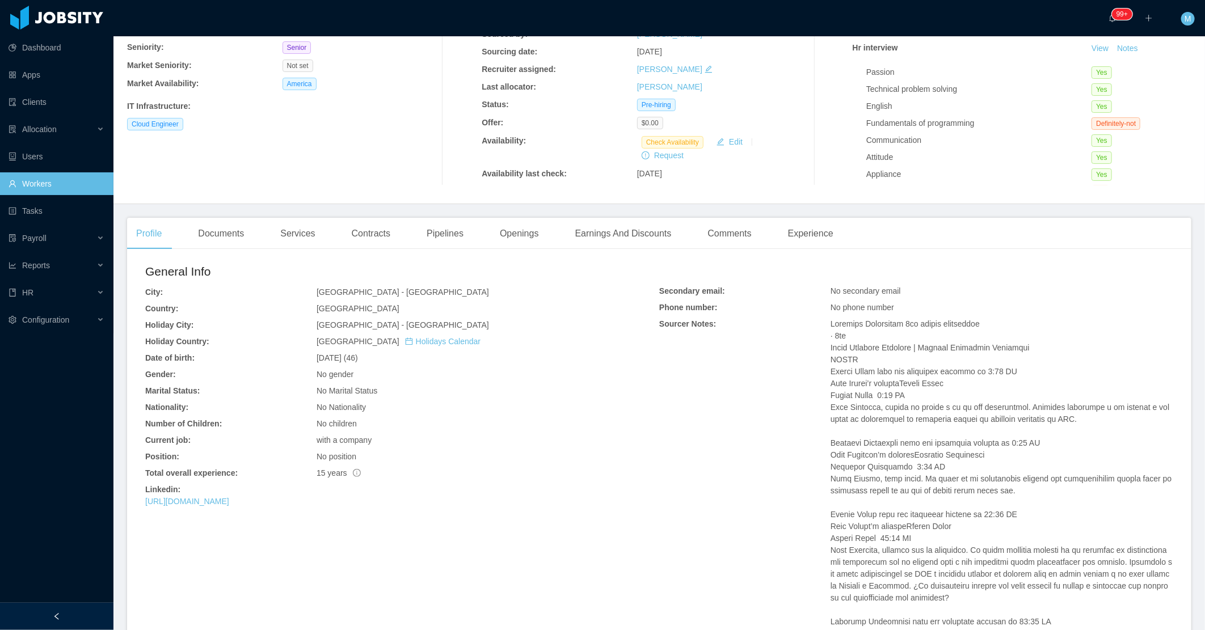
scroll to position [315, 0]
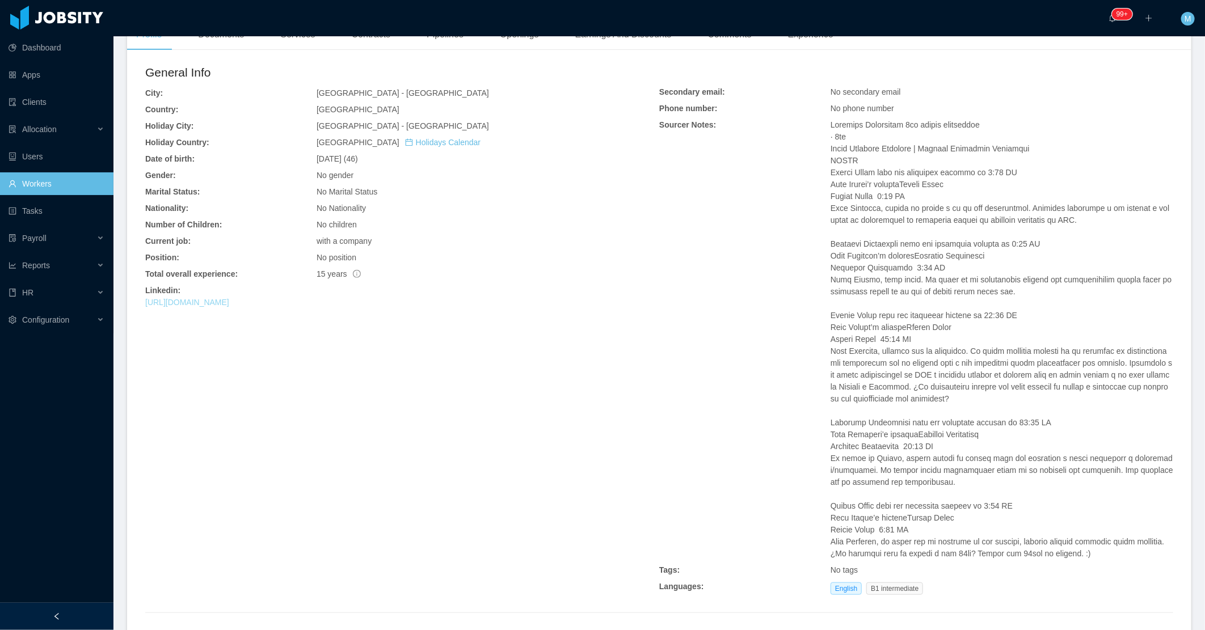
click at [229, 302] on link "[URL][DOMAIN_NAME]" at bounding box center [187, 302] width 84 height 9
